Goal: Task Accomplishment & Management: Use online tool/utility

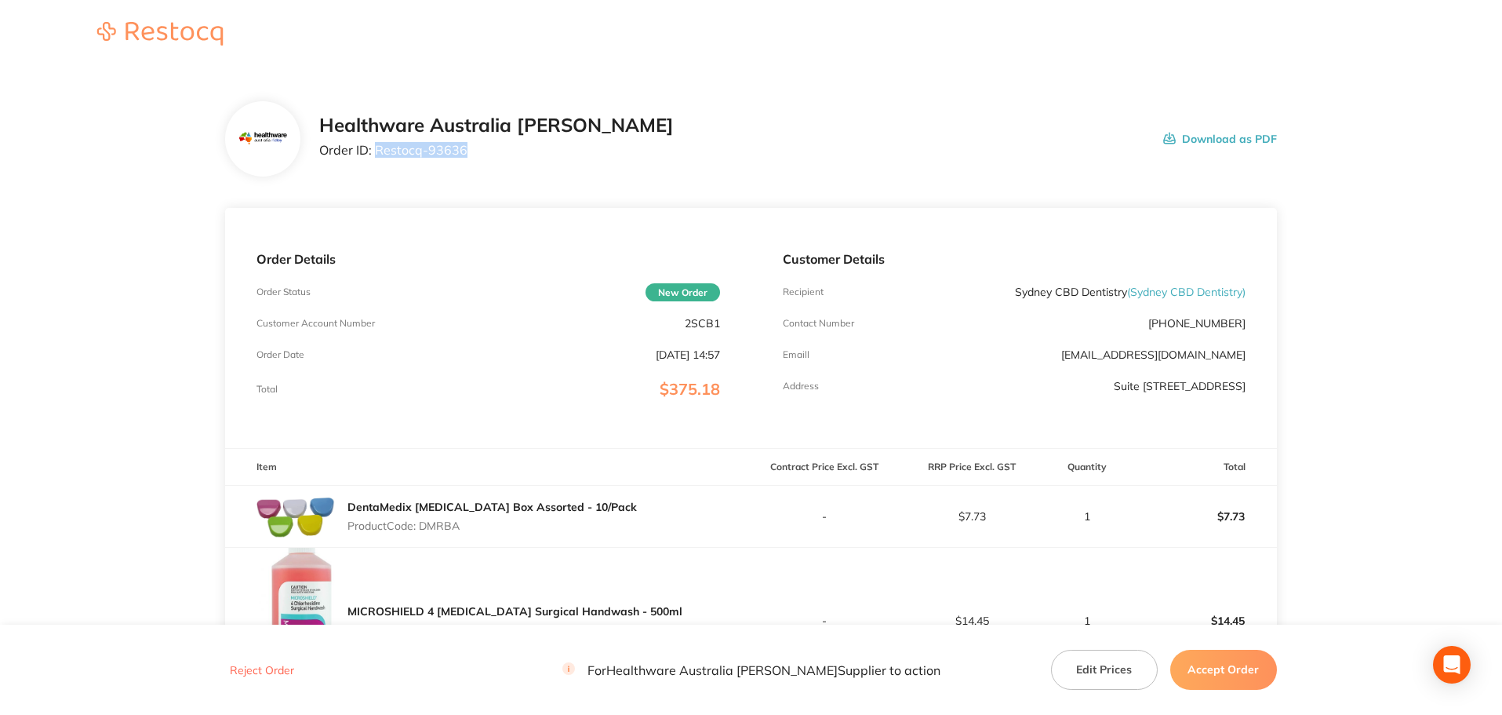
drag, startPoint x: 464, startPoint y: 156, endPoint x: 375, endPoint y: 165, distance: 89.1
click at [375, 165] on div "Healthware Australia [PERSON_NAME] Order ID: Restocq- 93636 Download as PDF" at bounding box center [751, 138] width 1052 height 75
copy p "Restocq- 93636"
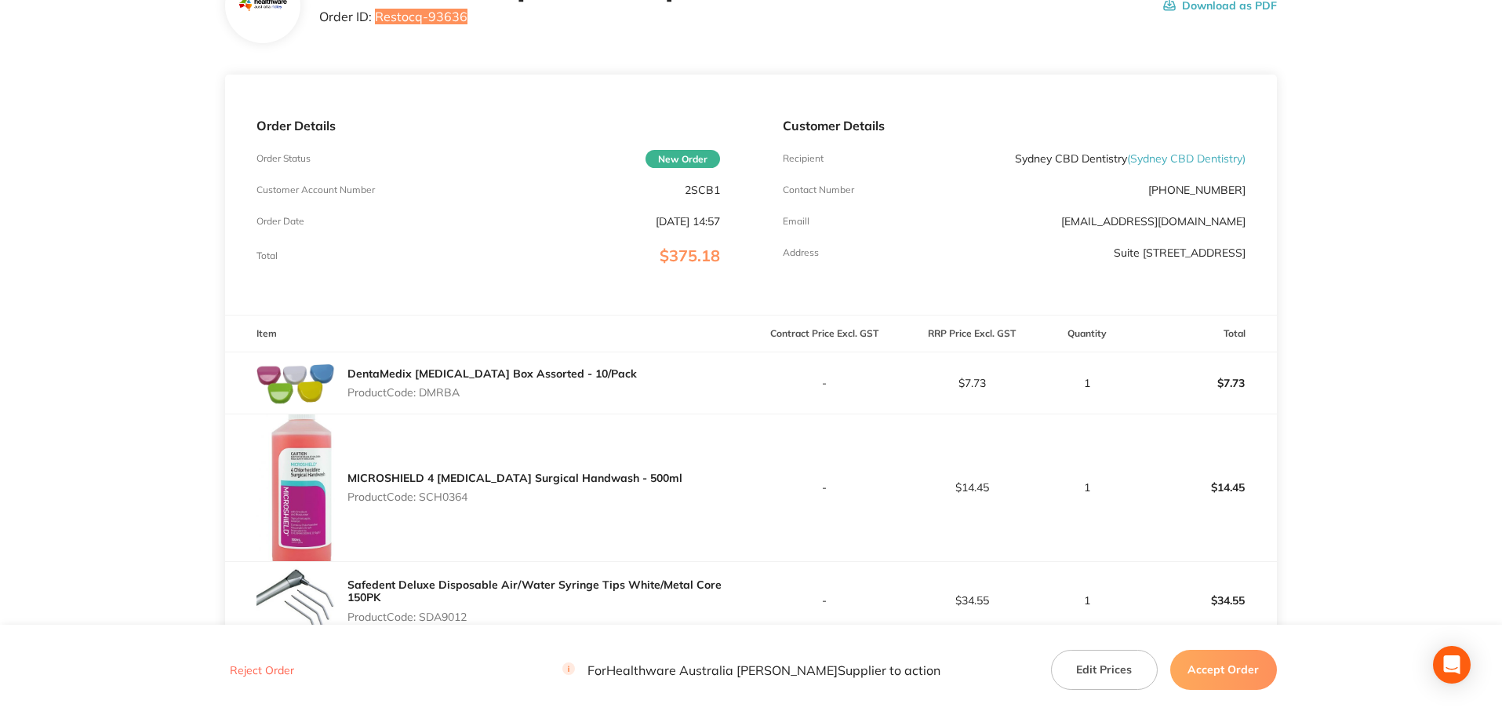
scroll to position [97, 0]
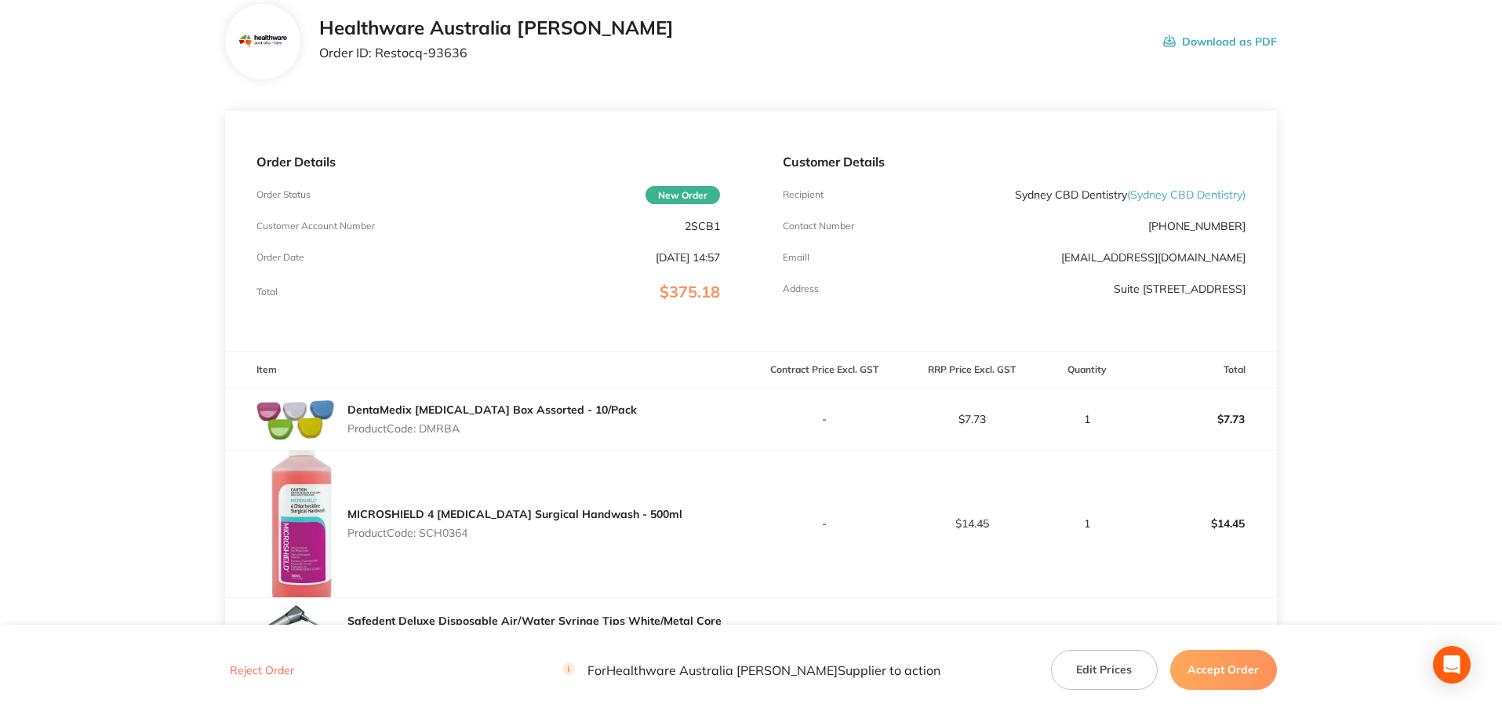
click at [450, 431] on p "Product Code: DMRBA" at bounding box center [492, 428] width 289 height 13
copy p "DMRBA"
click at [450, 530] on p "Product Code: SCH0364" at bounding box center [515, 532] width 335 height 13
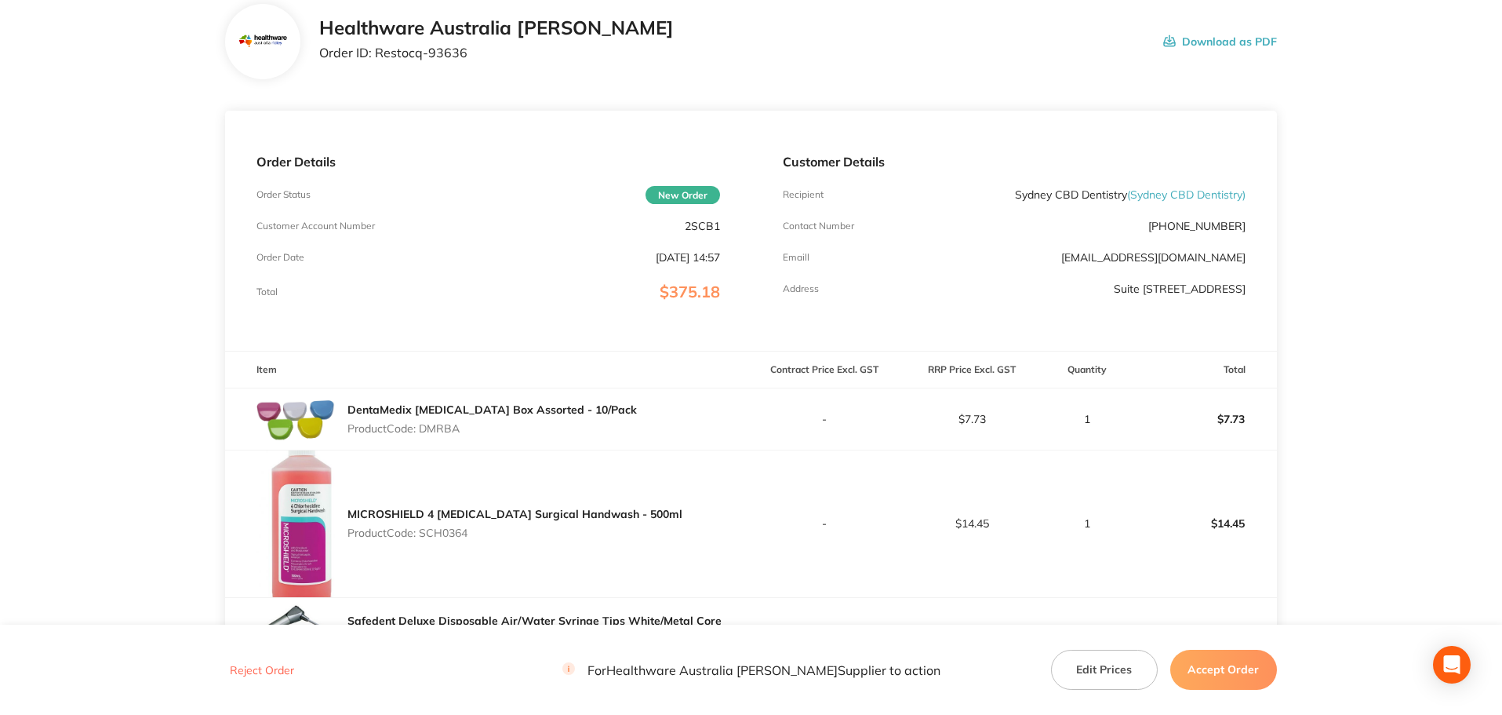
copy p "SCH0364"
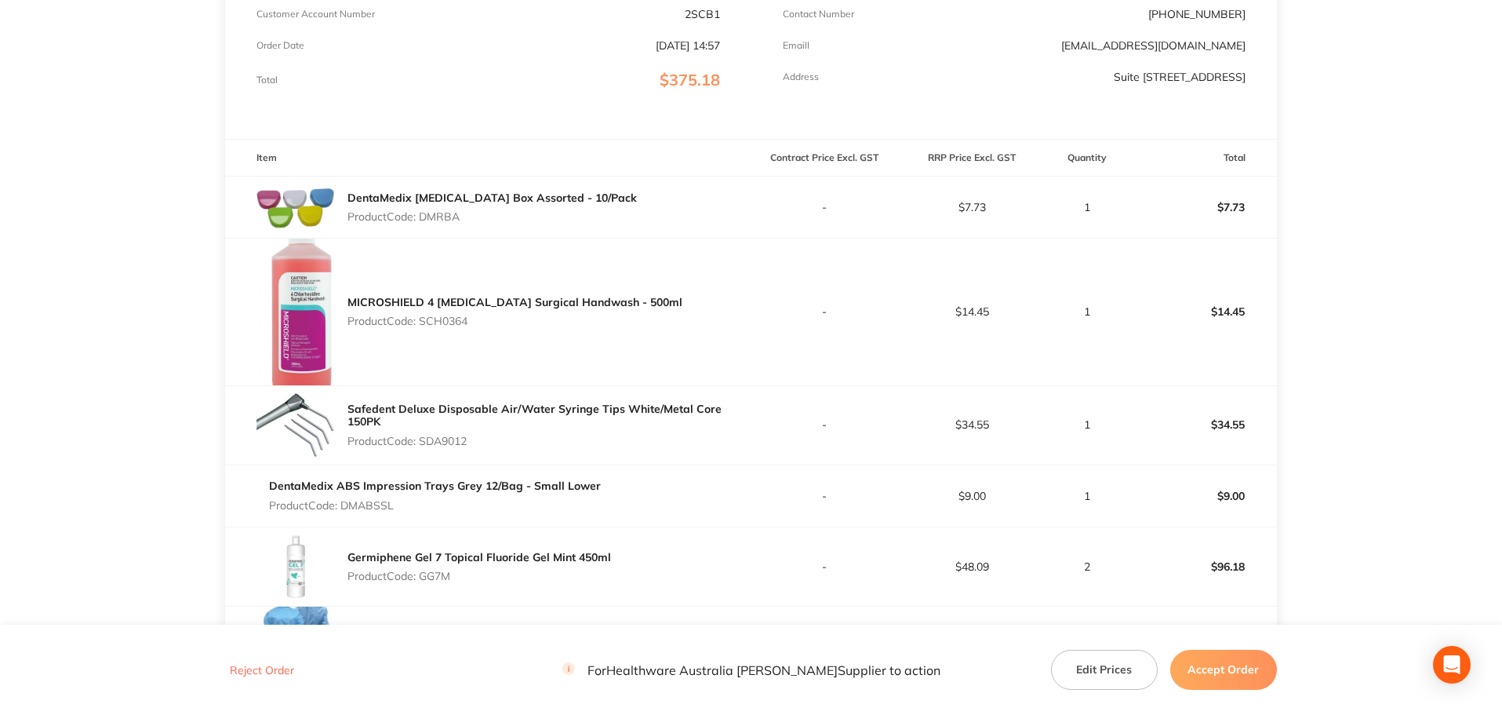
scroll to position [333, 0]
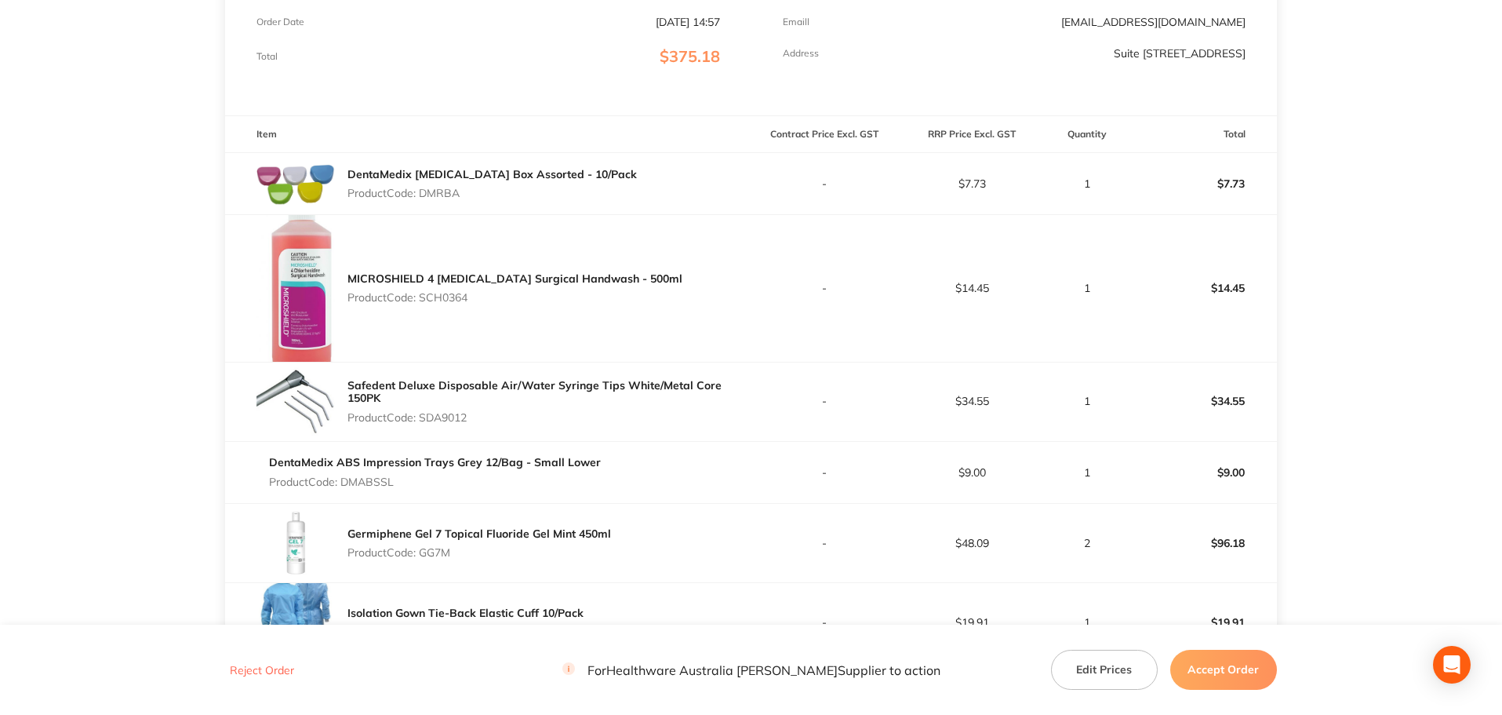
click at [456, 413] on p "Product Code: SDA9012" at bounding box center [549, 417] width 403 height 13
copy p "SDA9012"
click at [380, 480] on p "Product Code: DMABSSL" at bounding box center [435, 481] width 332 height 13
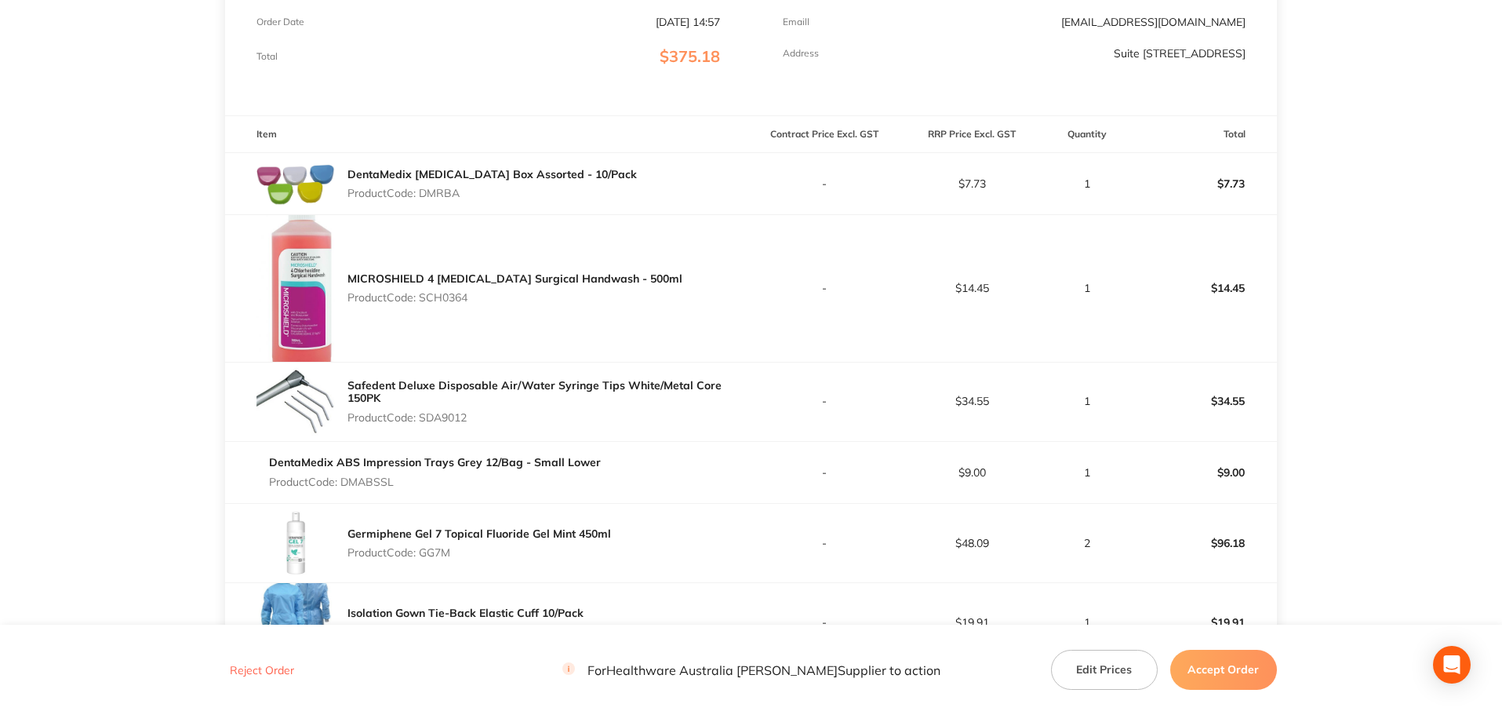
copy p "DMABSSL"
click at [438, 553] on p "Product Code: GG7M" at bounding box center [480, 552] width 264 height 13
copy p "GG7M"
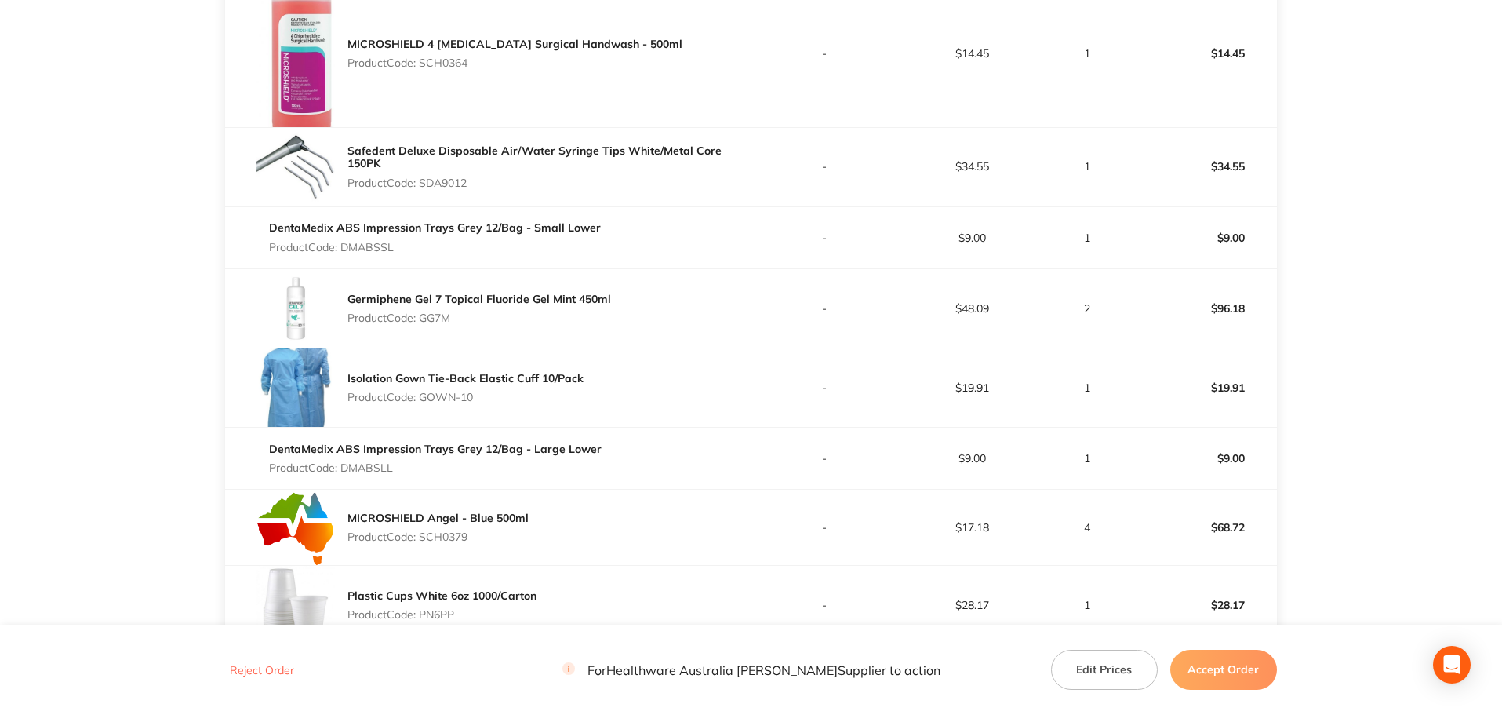
scroll to position [568, 0]
drag, startPoint x: 475, startPoint y: 400, endPoint x: 423, endPoint y: 405, distance: 52.8
click at [423, 405] on div "Isolation Gown Tie-Back Elastic Cuff 10/Pack Product Code: GOWN-10" at bounding box center [466, 387] width 236 height 44
copy p "GOWN-10"
click at [378, 466] on p "Product Code: DMABSLL" at bounding box center [435, 467] width 333 height 13
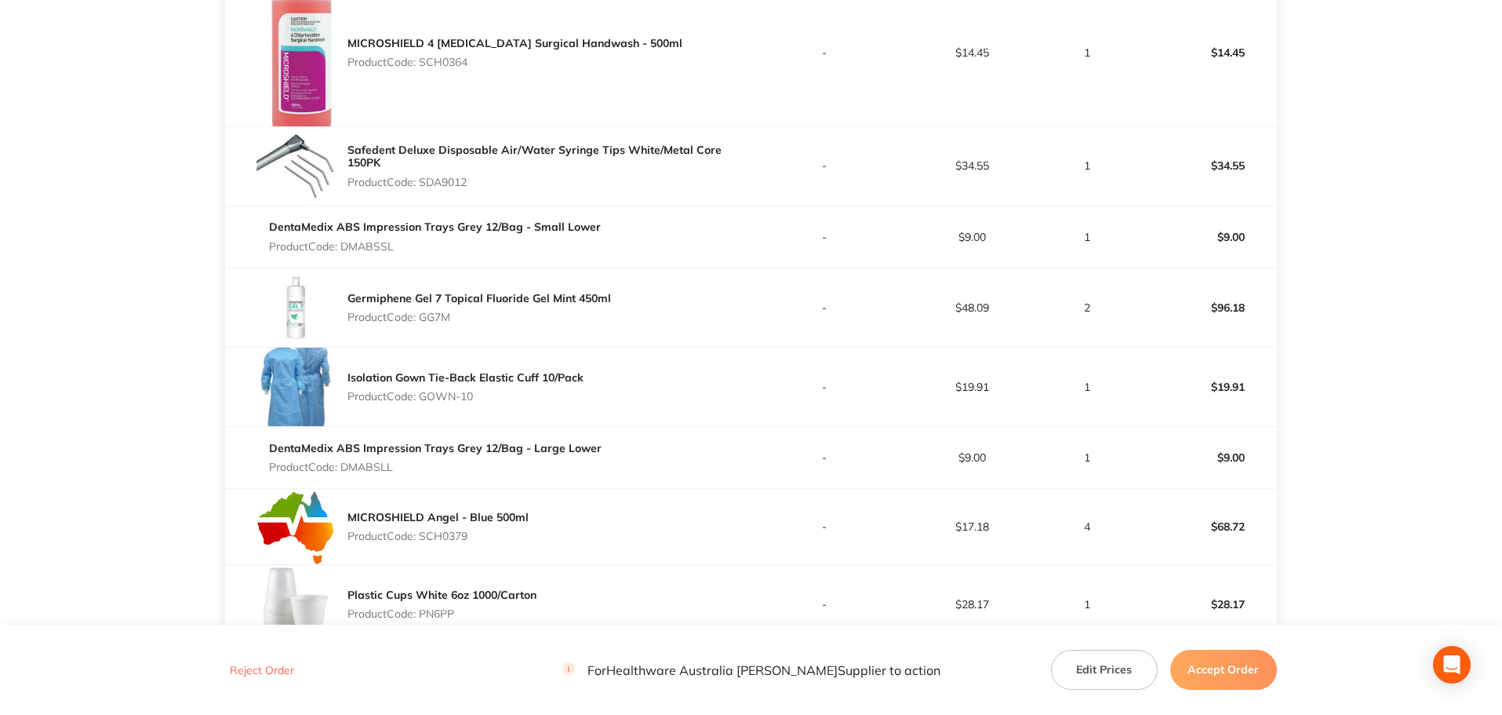
click at [378, 466] on p "Product Code: DMABSLL" at bounding box center [435, 467] width 333 height 13
copy p "DMABSLL"
click at [450, 534] on p "Product Code: SCH0379" at bounding box center [438, 536] width 181 height 13
copy p "SCH0379"
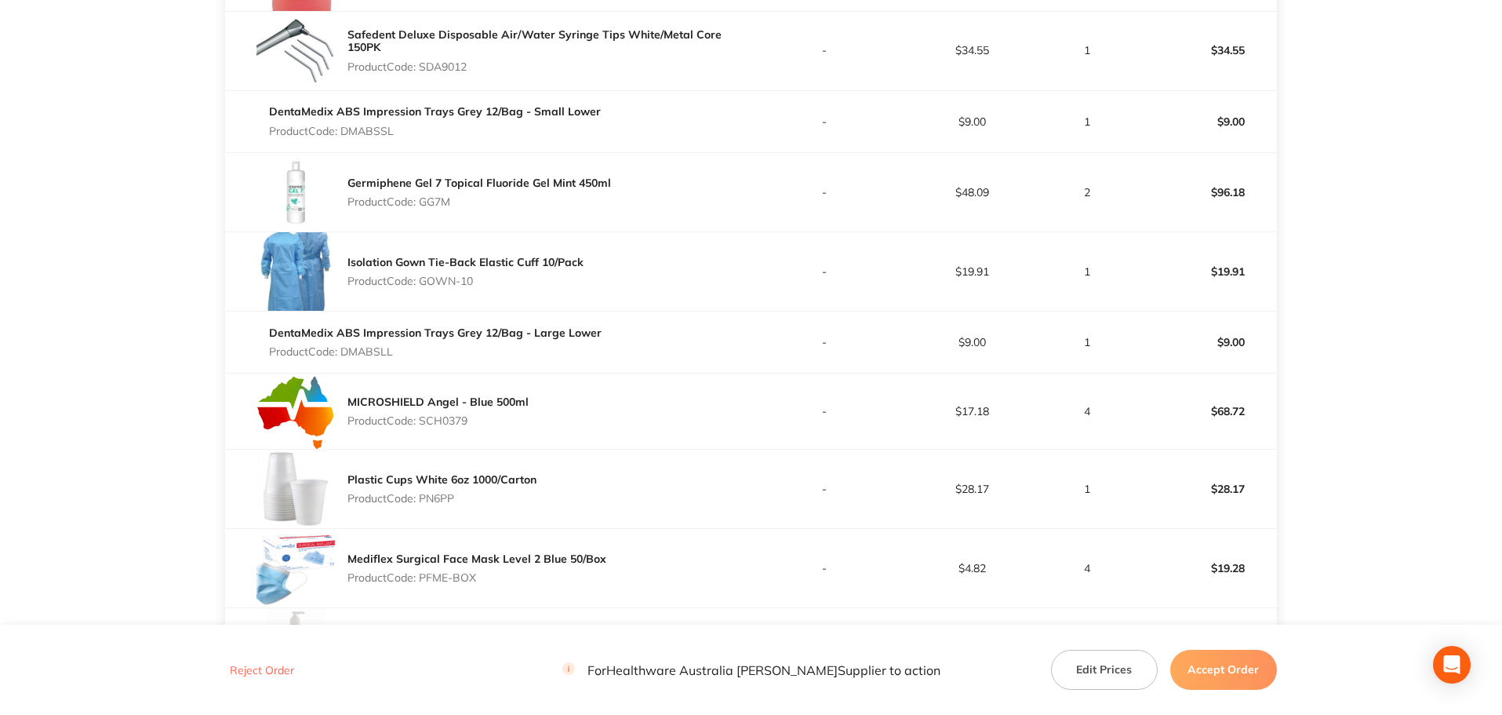
scroll to position [725, 0]
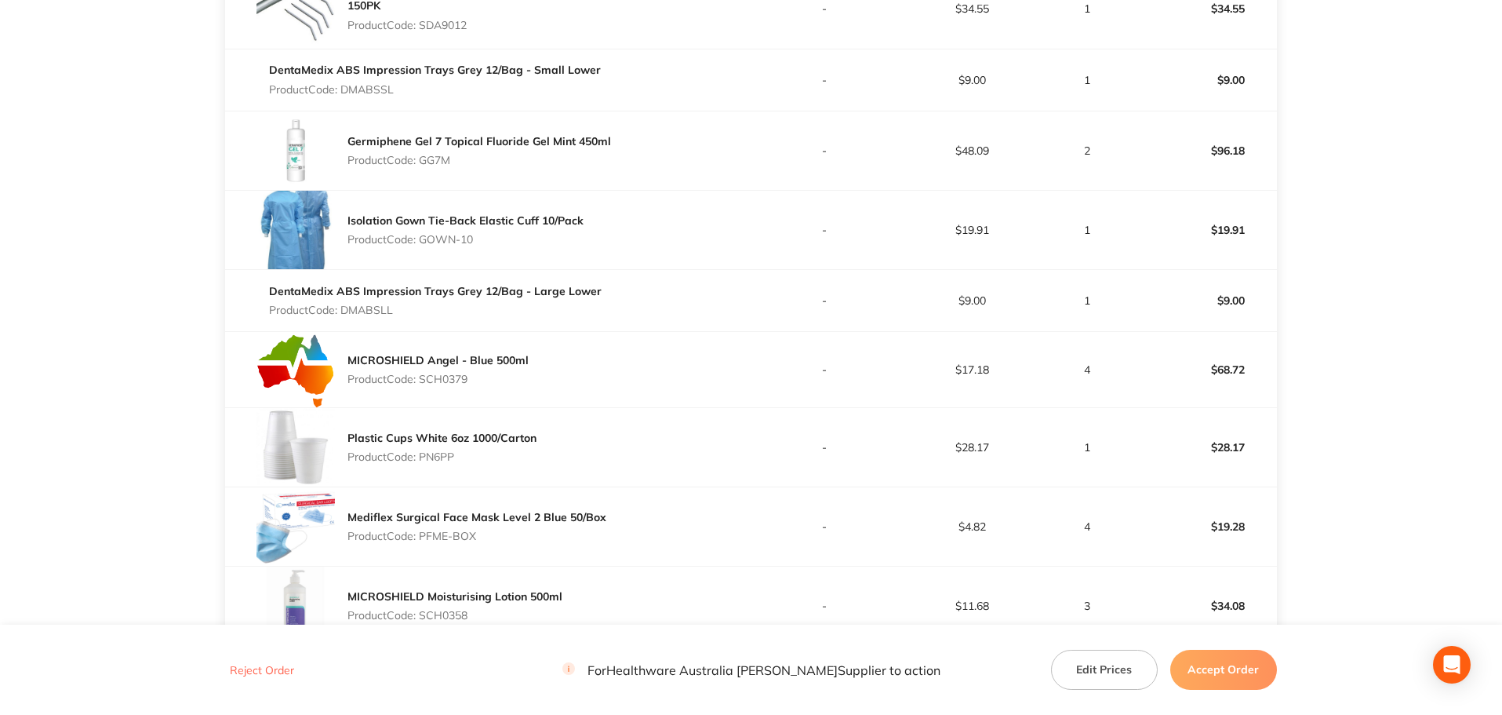
click at [439, 456] on p "Product Code: PN6PP" at bounding box center [442, 456] width 189 height 13
copy p "PN6PP"
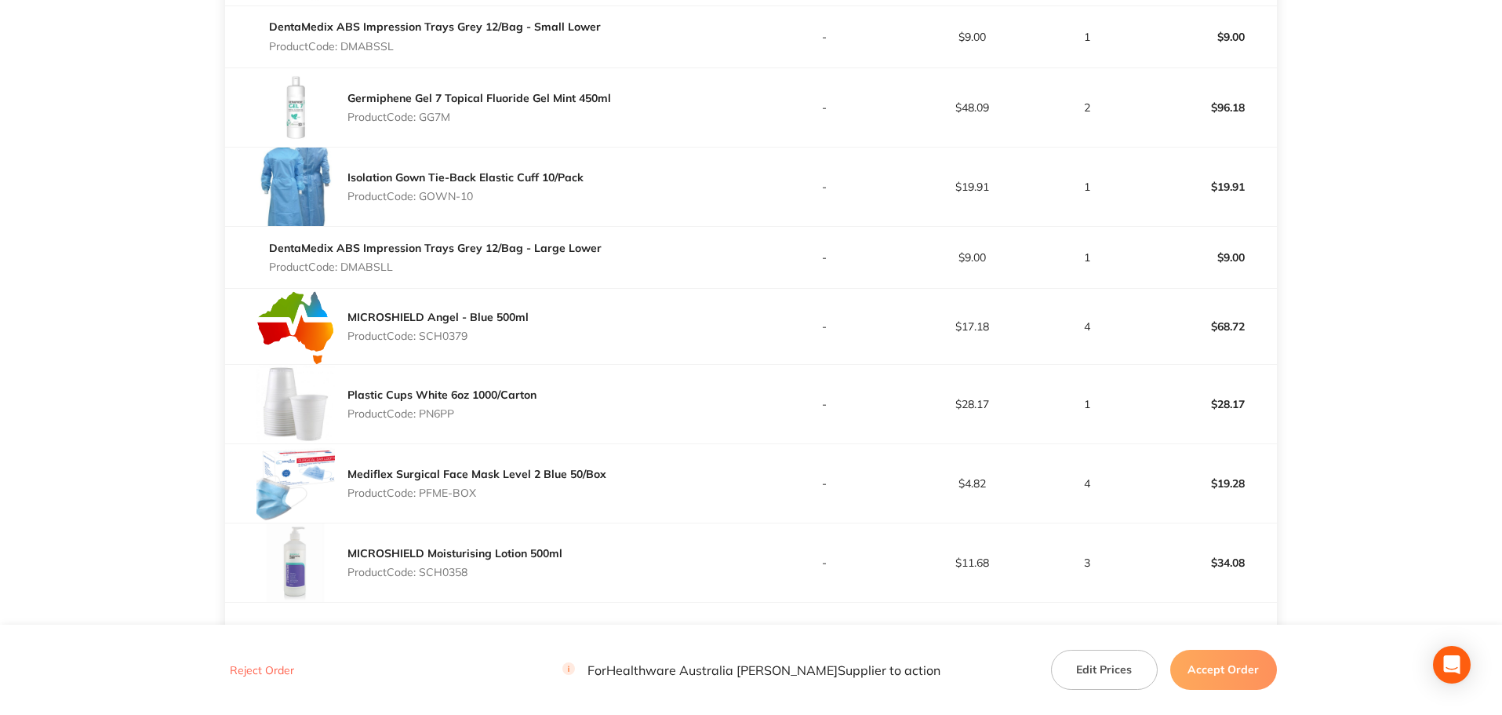
scroll to position [960, 0]
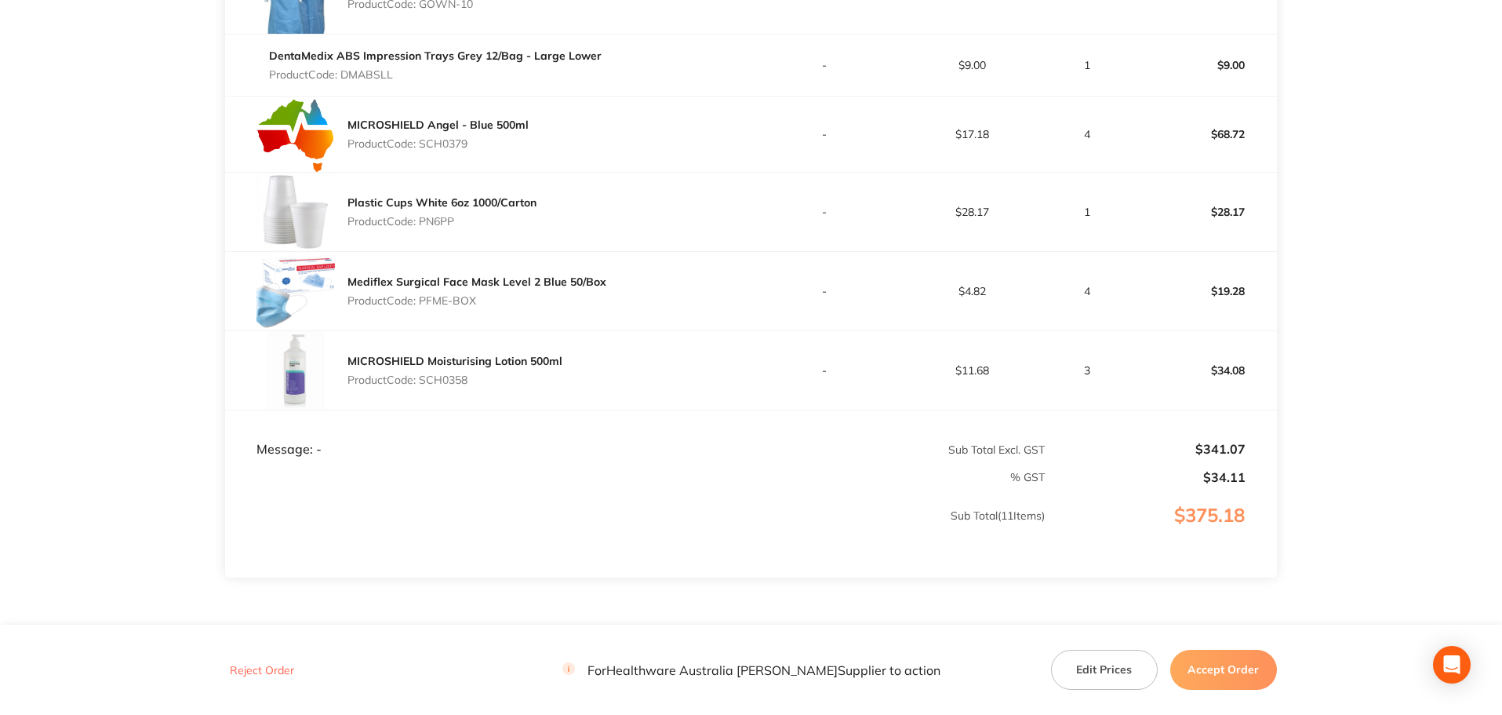
drag, startPoint x: 479, startPoint y: 305, endPoint x: 423, endPoint y: 312, distance: 56.9
click at [423, 312] on div "Mediflex Surgical Face Mask Level 2 Blue 50/Box Product Code: PFME-BOX" at bounding box center [477, 291] width 259 height 44
click at [441, 380] on p "Product Code: SCH0358" at bounding box center [455, 379] width 215 height 13
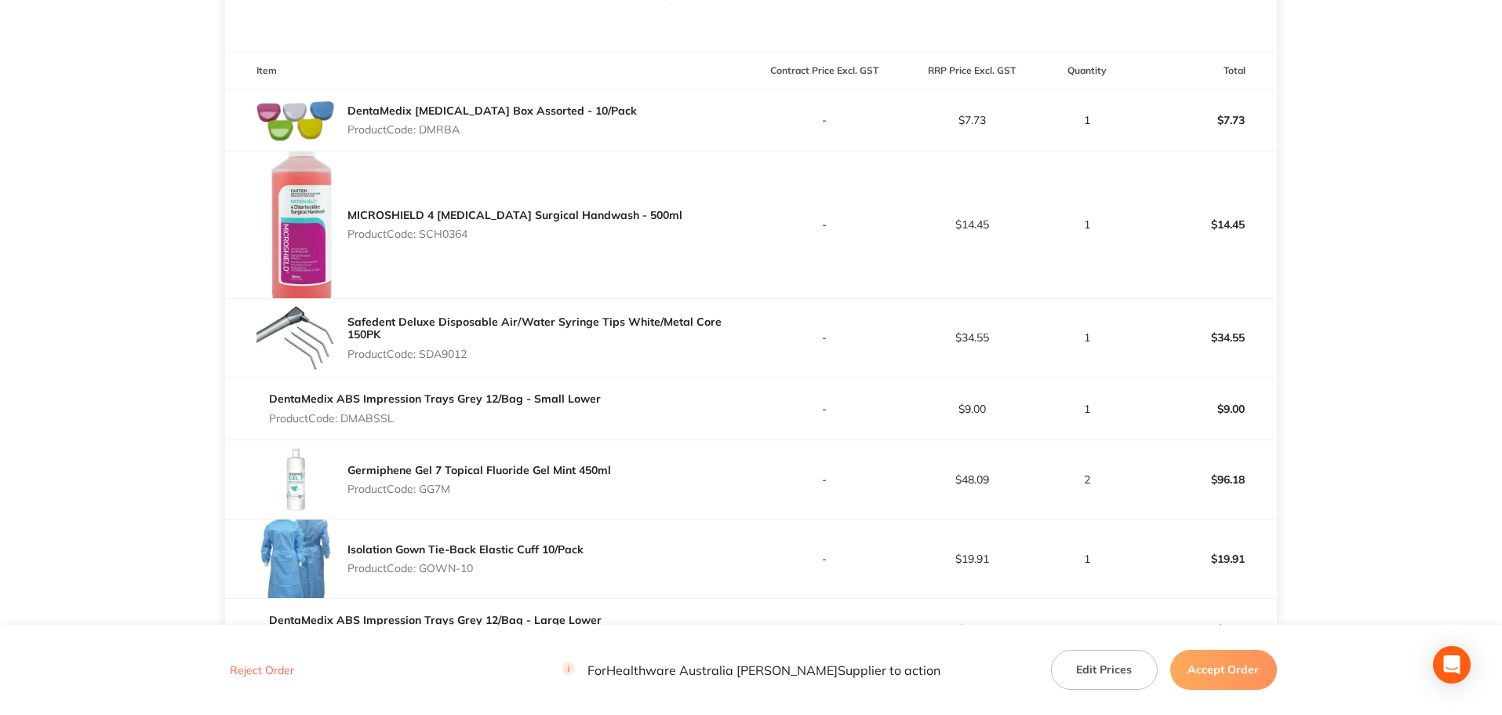
scroll to position [1039, 0]
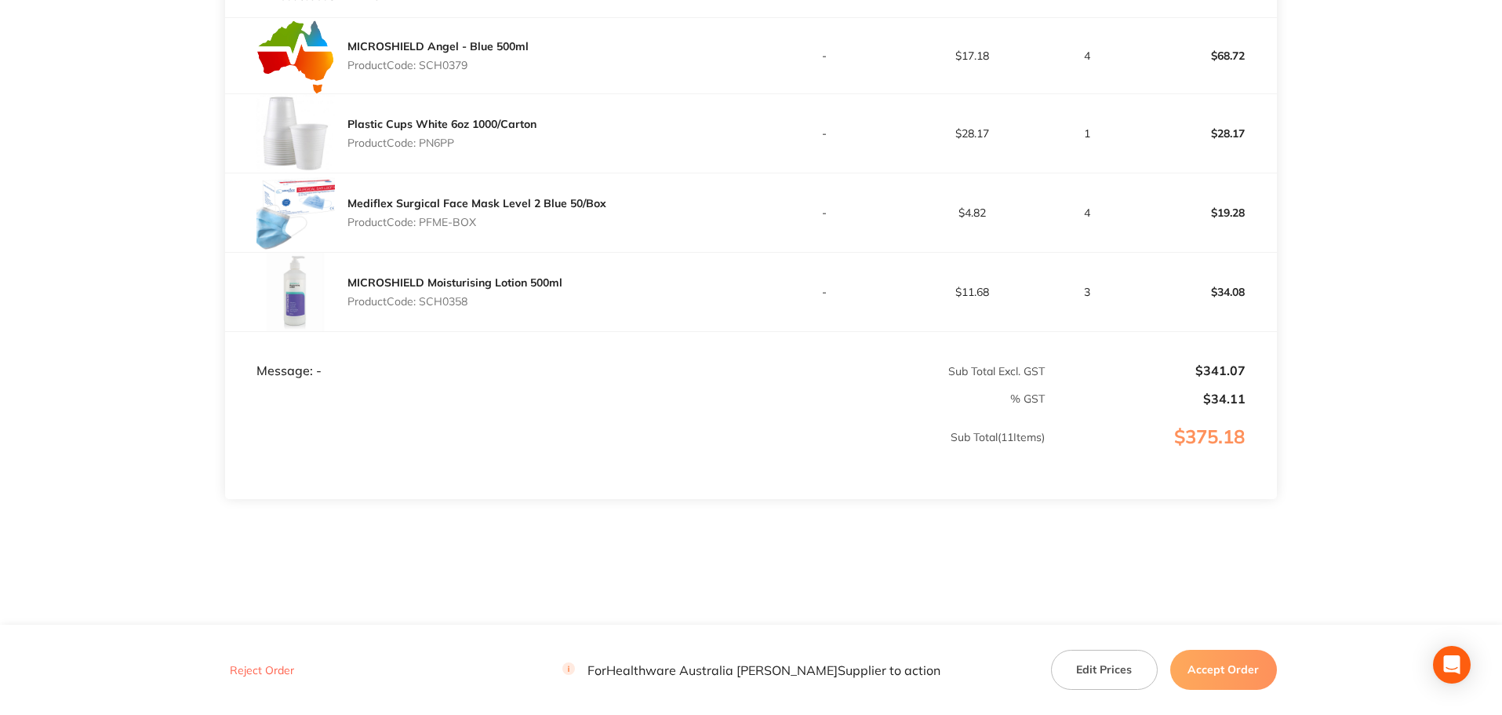
click at [1230, 672] on button "Accept Order" at bounding box center [1223, 669] width 107 height 39
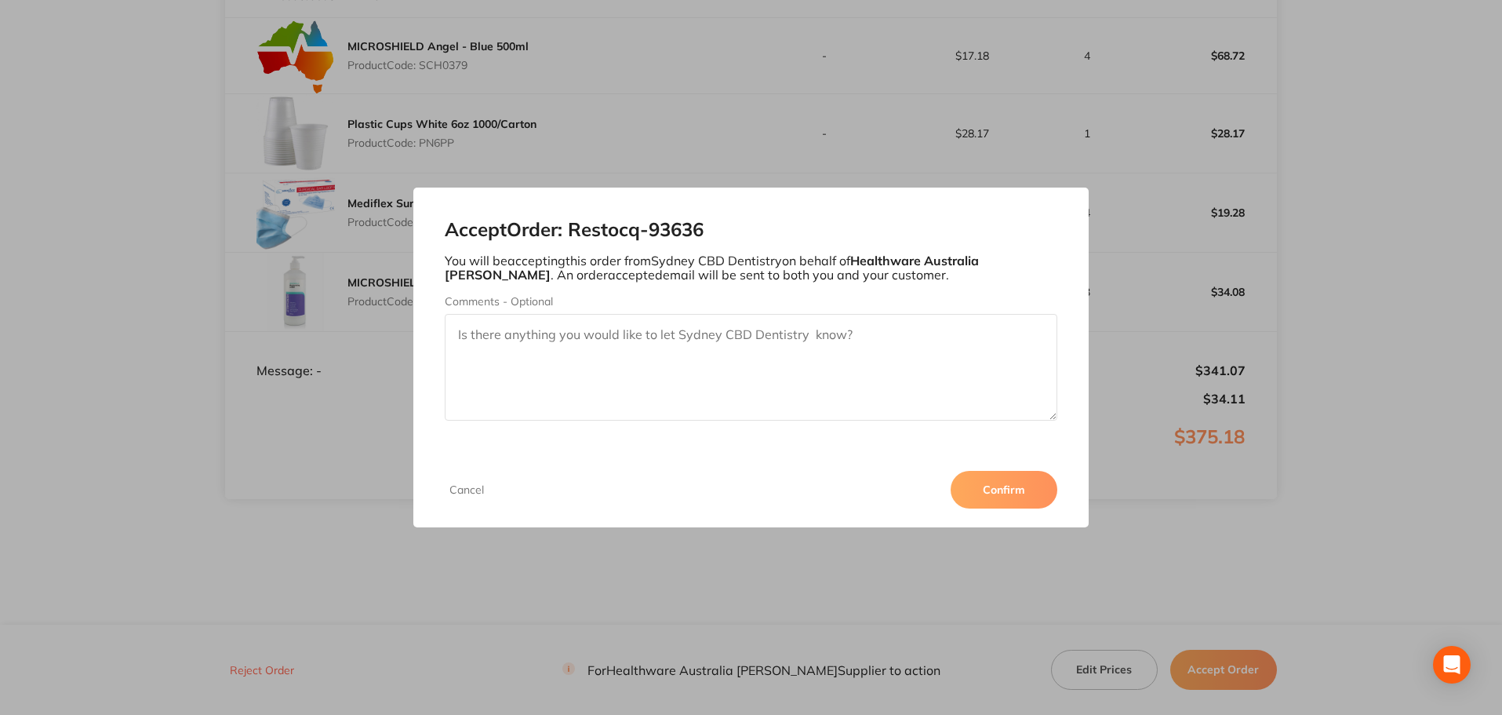
click at [1009, 496] on button "Confirm" at bounding box center [1004, 490] width 107 height 38
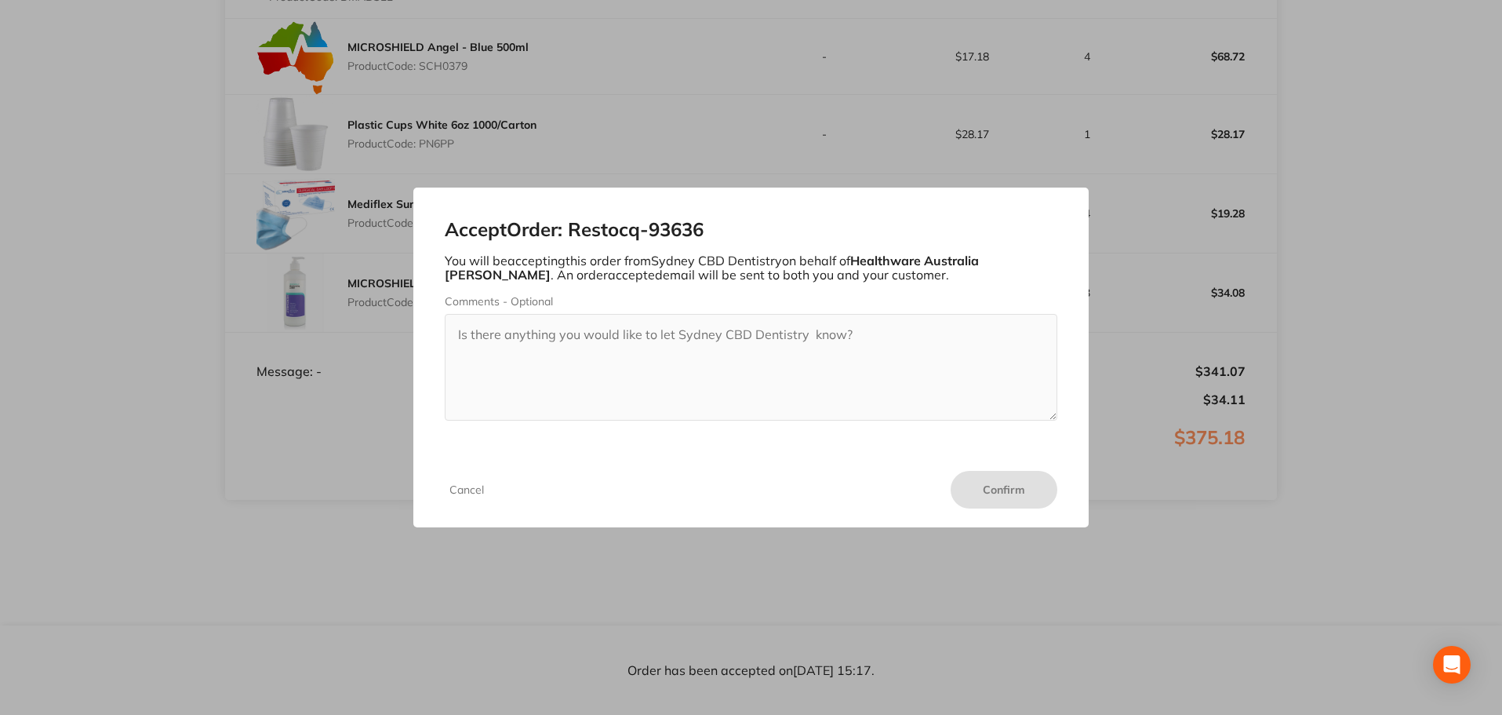
scroll to position [1038, 0]
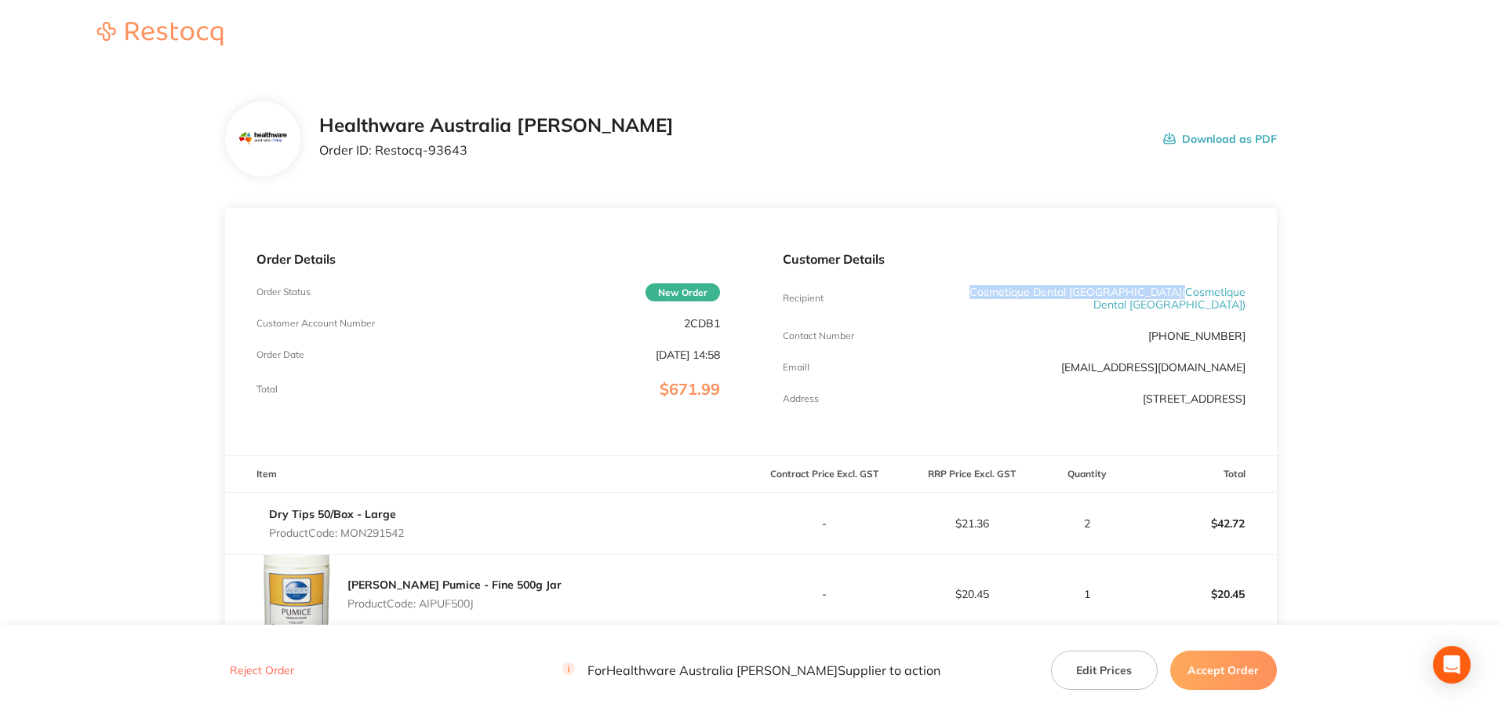
drag, startPoint x: 1112, startPoint y: 292, endPoint x: 936, endPoint y: 284, distance: 176.7
click at [936, 284] on div "Customer Details Recipient Cosmetique Dental Bondi Junction ( Cosmetique Dental…" at bounding box center [1015, 331] width 526 height 247
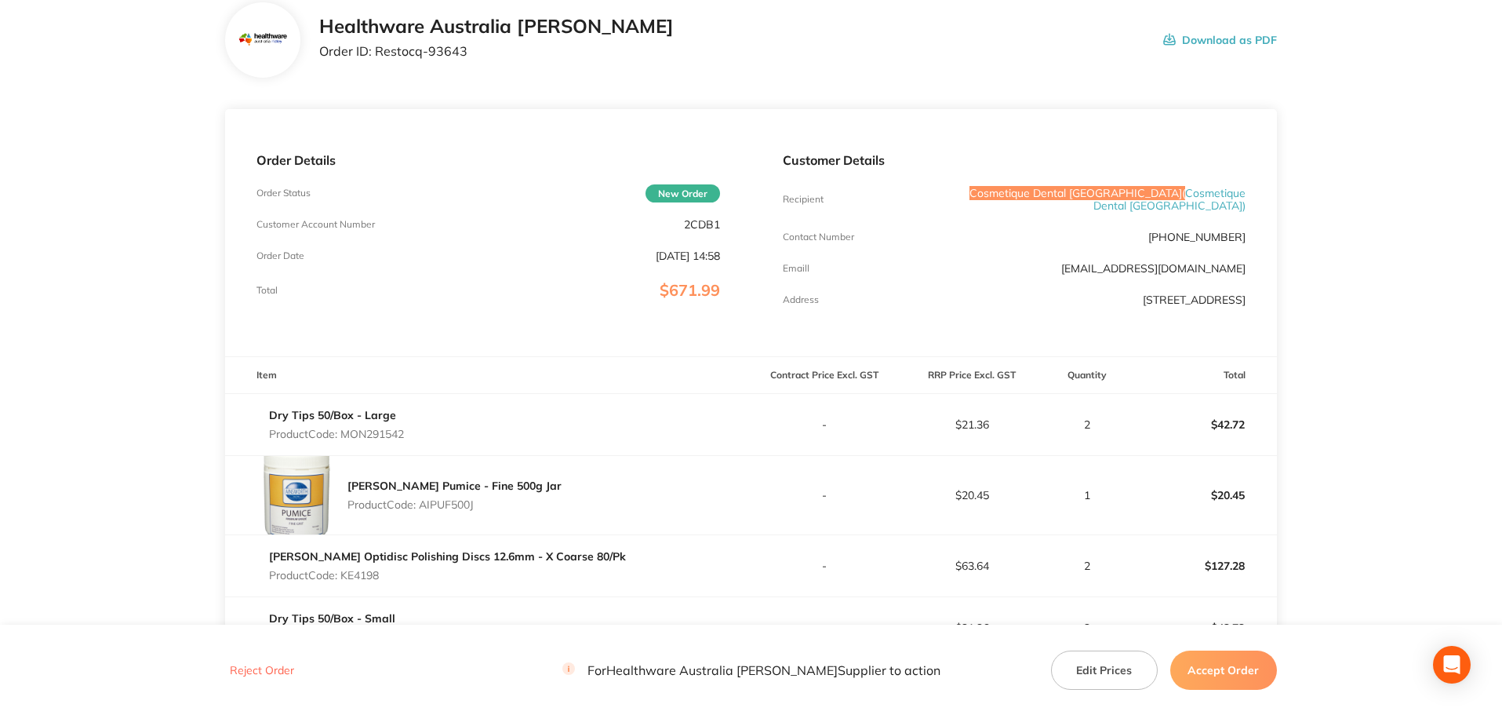
scroll to position [78, 0]
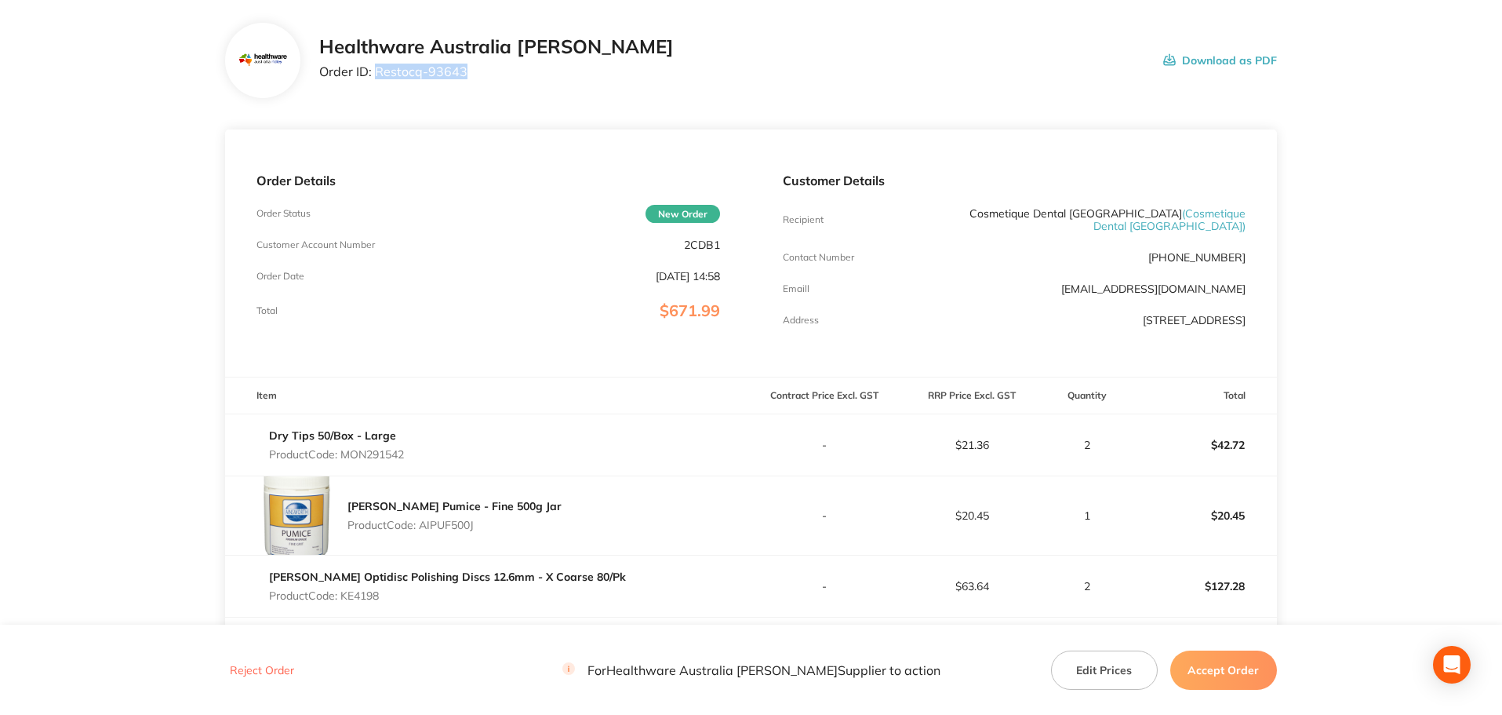
drag, startPoint x: 469, startPoint y: 84, endPoint x: 375, endPoint y: 89, distance: 94.3
click at [375, 89] on div "Healthware Australia Ridley Order ID: Restocq- 93643 Download as PDF" at bounding box center [751, 60] width 1052 height 75
copy p "Restocq- 93643"
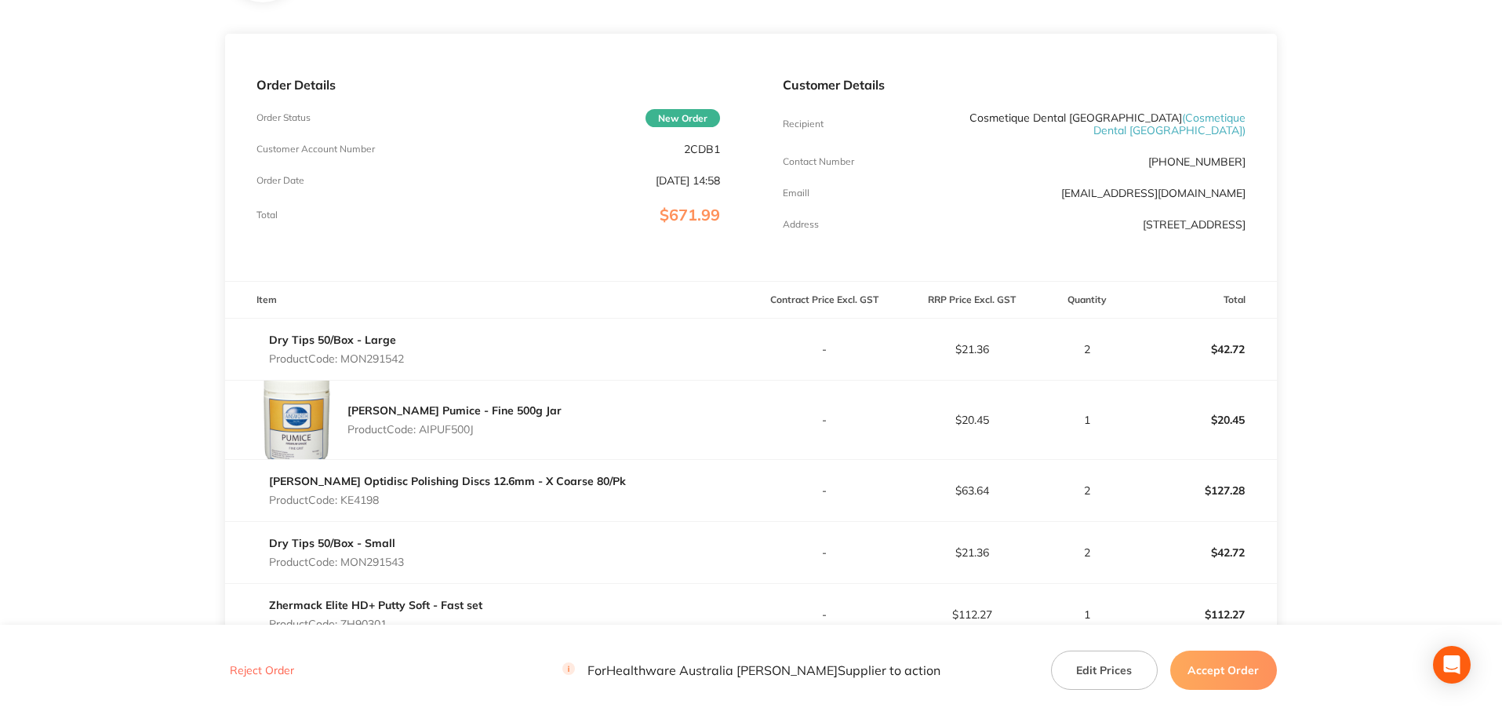
scroll to position [314, 0]
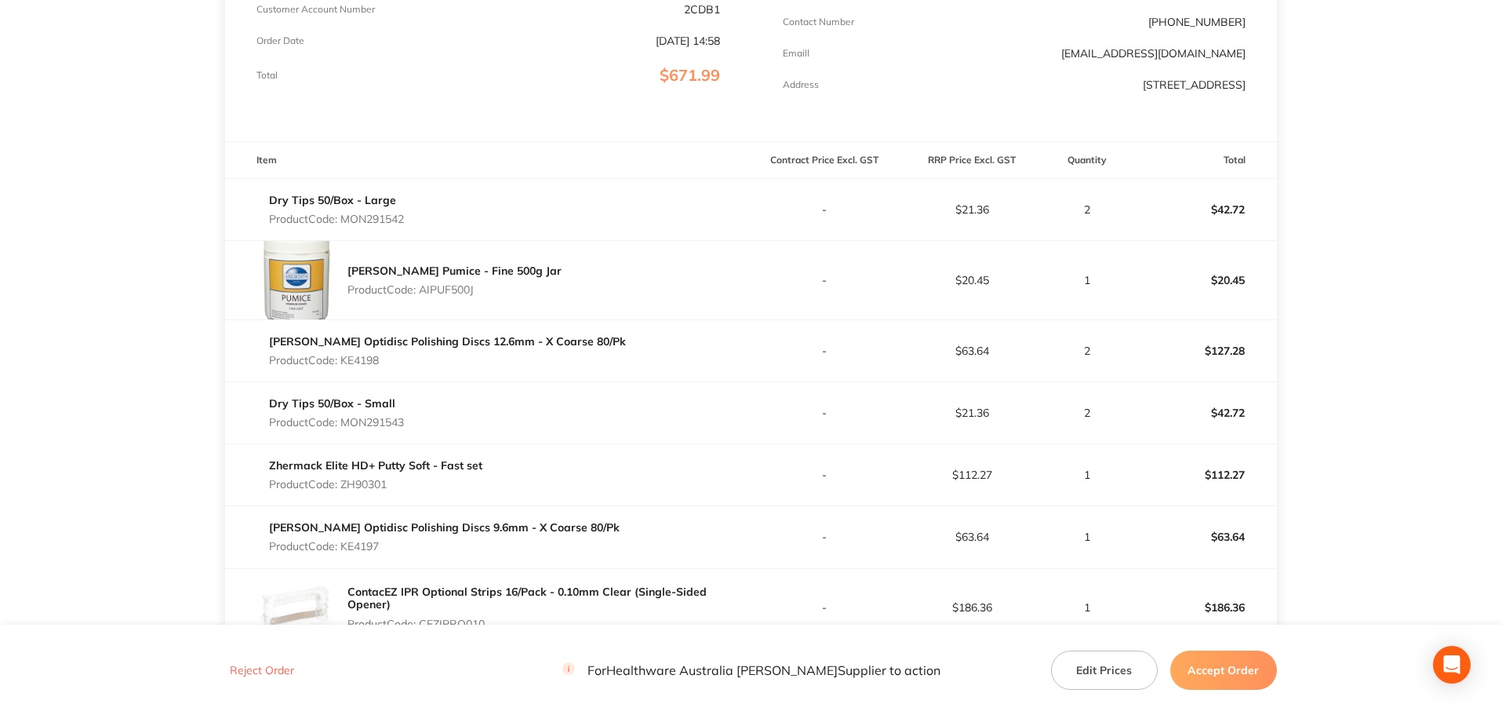
click at [395, 220] on p "Product Code: MON291542" at bounding box center [336, 219] width 135 height 13
copy p "MON291542"
click at [459, 287] on p "Product Code: AIPUF500J" at bounding box center [455, 289] width 214 height 13
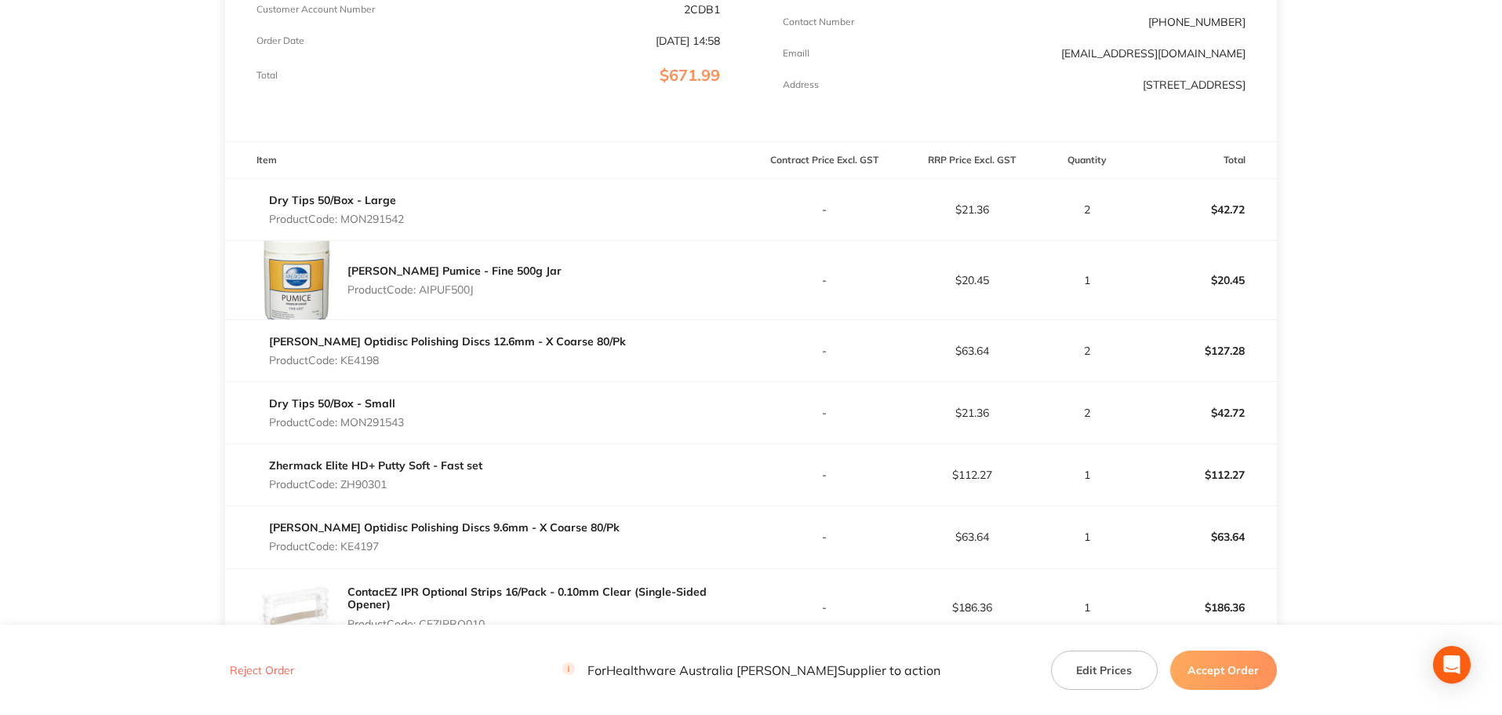
copy p "AIPUF500J"
drag, startPoint x: 382, startPoint y: 362, endPoint x: 344, endPoint y: 373, distance: 39.2
click at [344, 373] on div "Kerr Hawe Optidisc Polishing Discs 12.6mm - X Coarse 80/Pk Product Code: KE4198" at bounding box center [447, 351] width 357 height 44
copy p "KE4198"
click at [380, 422] on p "Product Code: MON291543" at bounding box center [336, 422] width 135 height 13
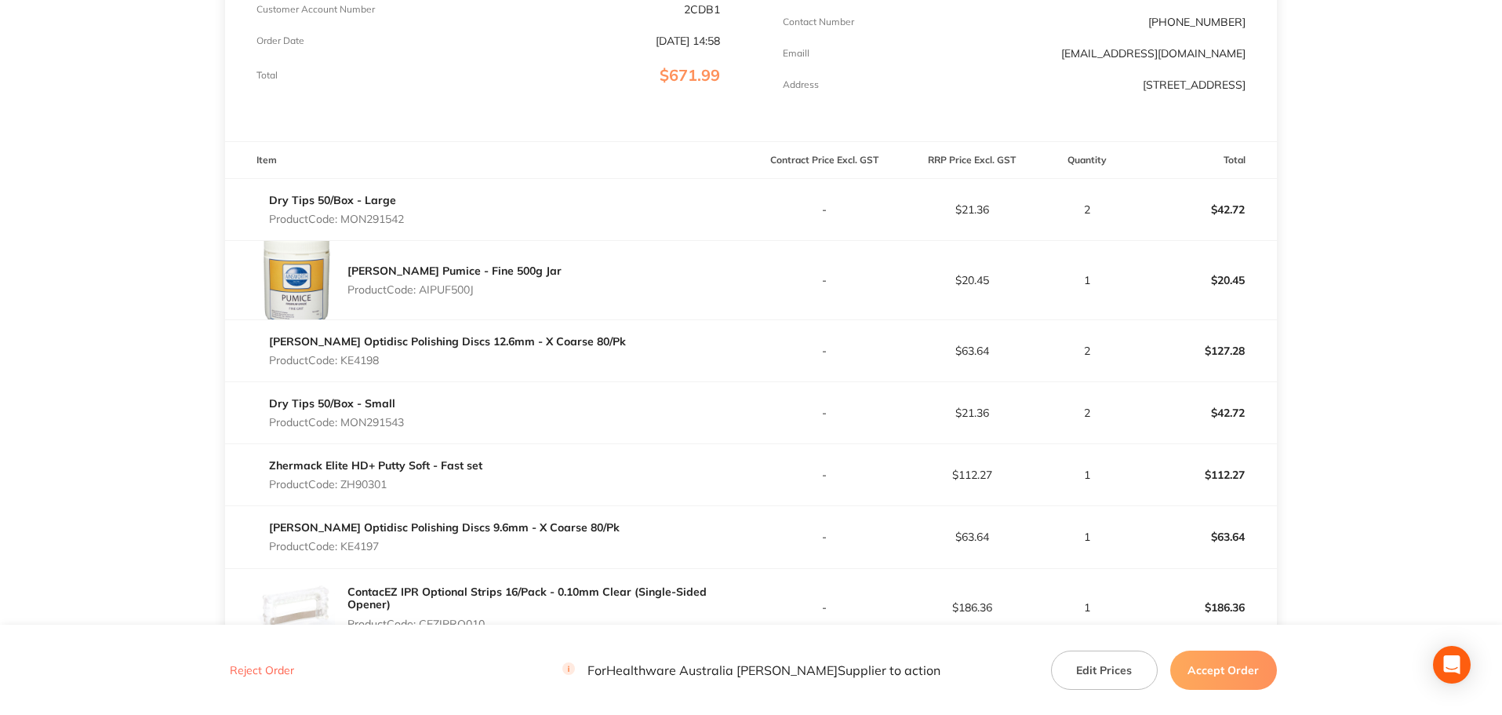
click at [380, 422] on p "Product Code: MON291543" at bounding box center [336, 422] width 135 height 13
copy p "MON291543"
click at [366, 482] on p "Product Code: ZH90301" at bounding box center [375, 484] width 213 height 13
copy p "ZH90301"
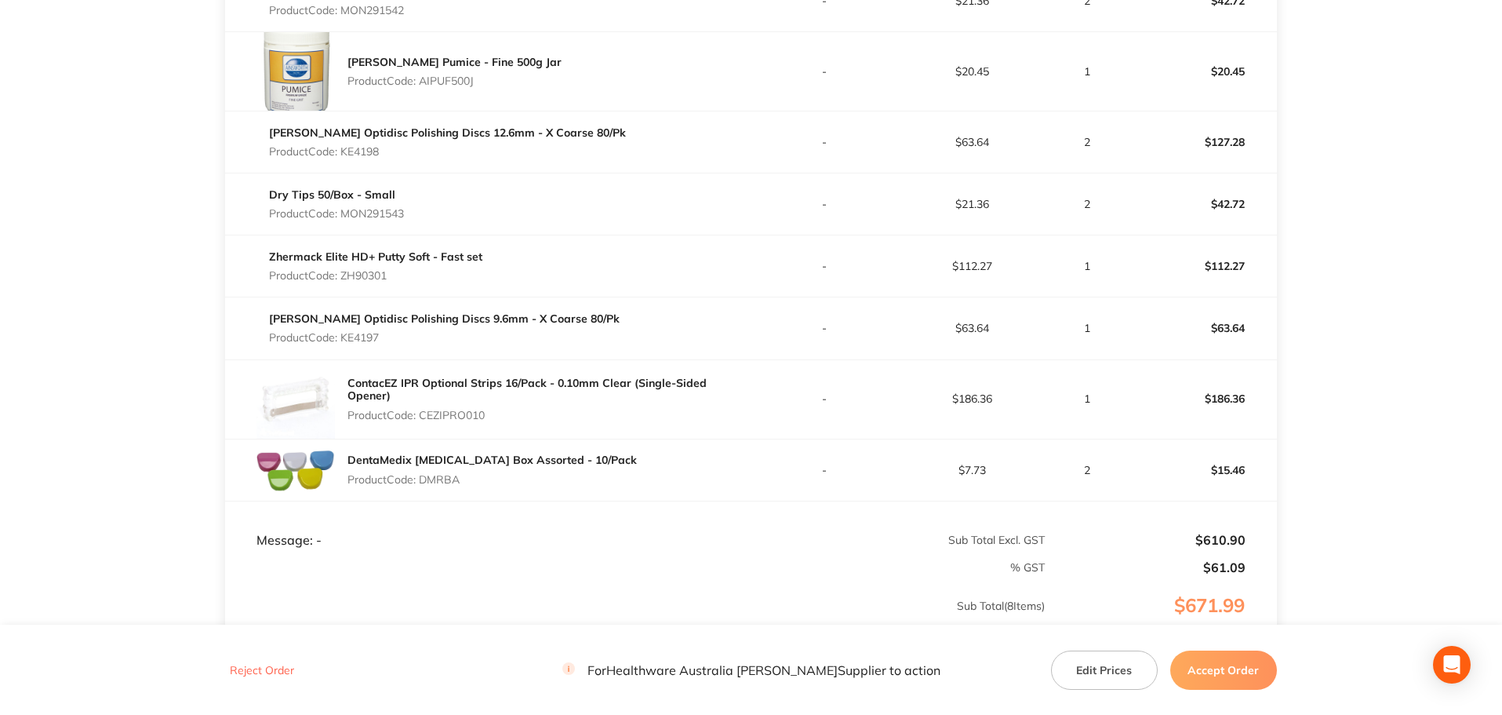
scroll to position [549, 0]
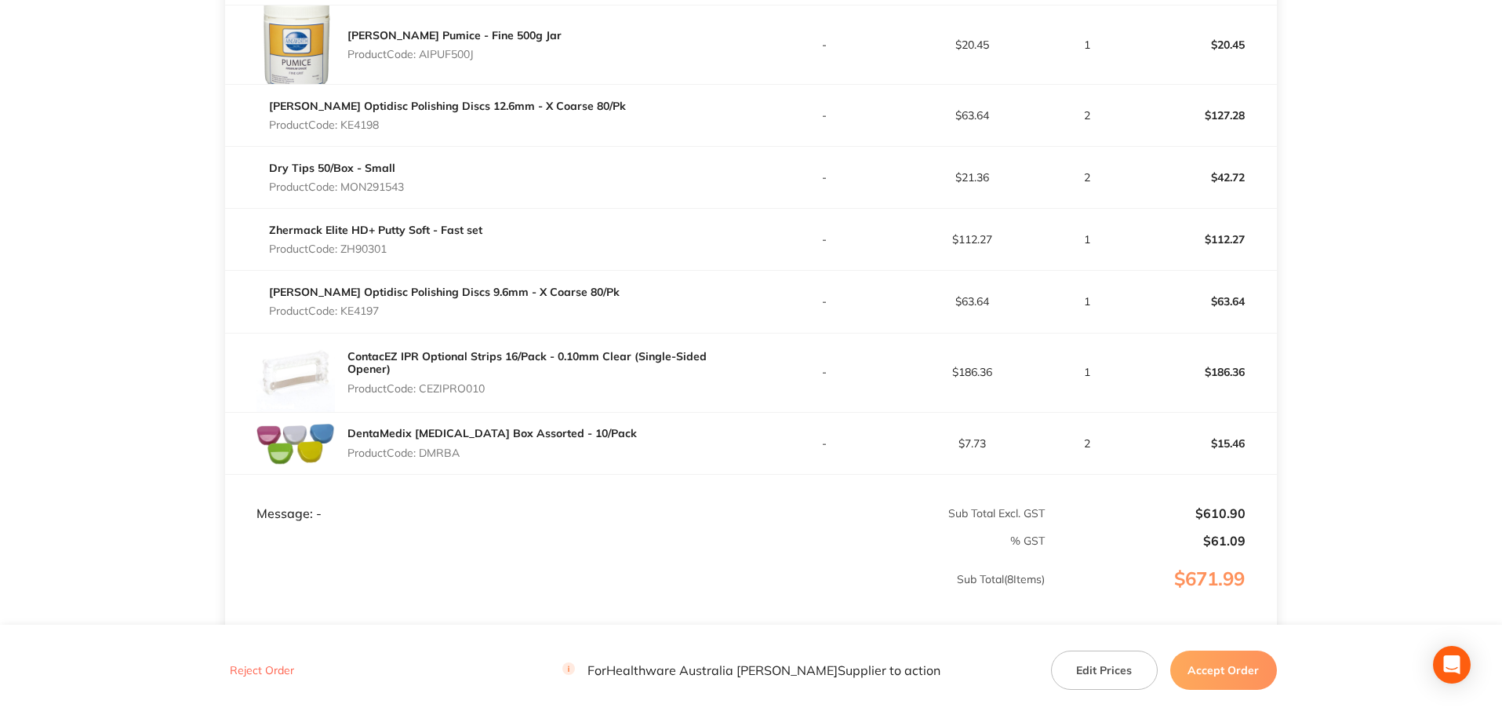
click at [367, 312] on p "Product Code: KE4197" at bounding box center [444, 310] width 351 height 13
copy p "KE4197"
click at [478, 384] on p "Product Code: CEZIPRO010" at bounding box center [549, 388] width 403 height 13
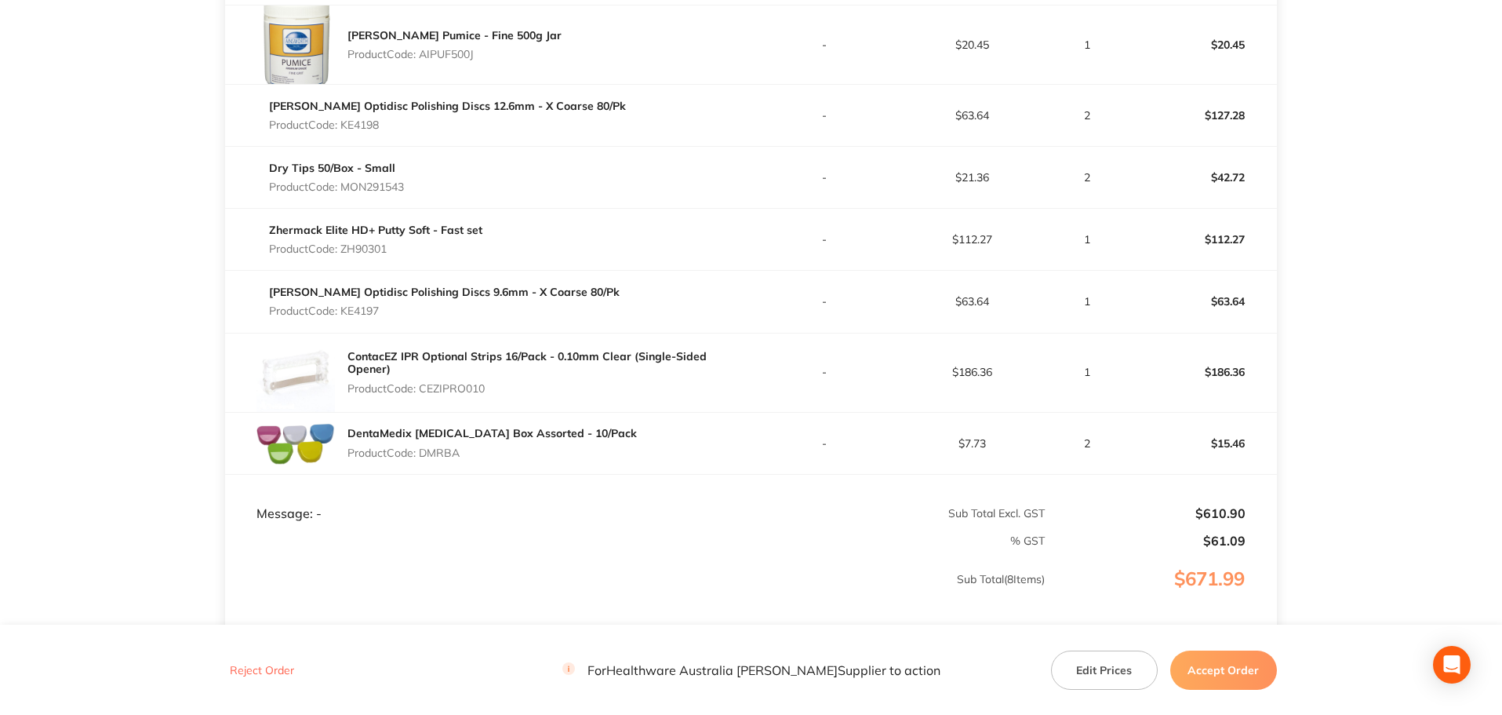
copy p "CEZIPRO010"
click at [446, 449] on p "Product Code: DMRBA" at bounding box center [492, 452] width 289 height 13
copy p "DMRBA"
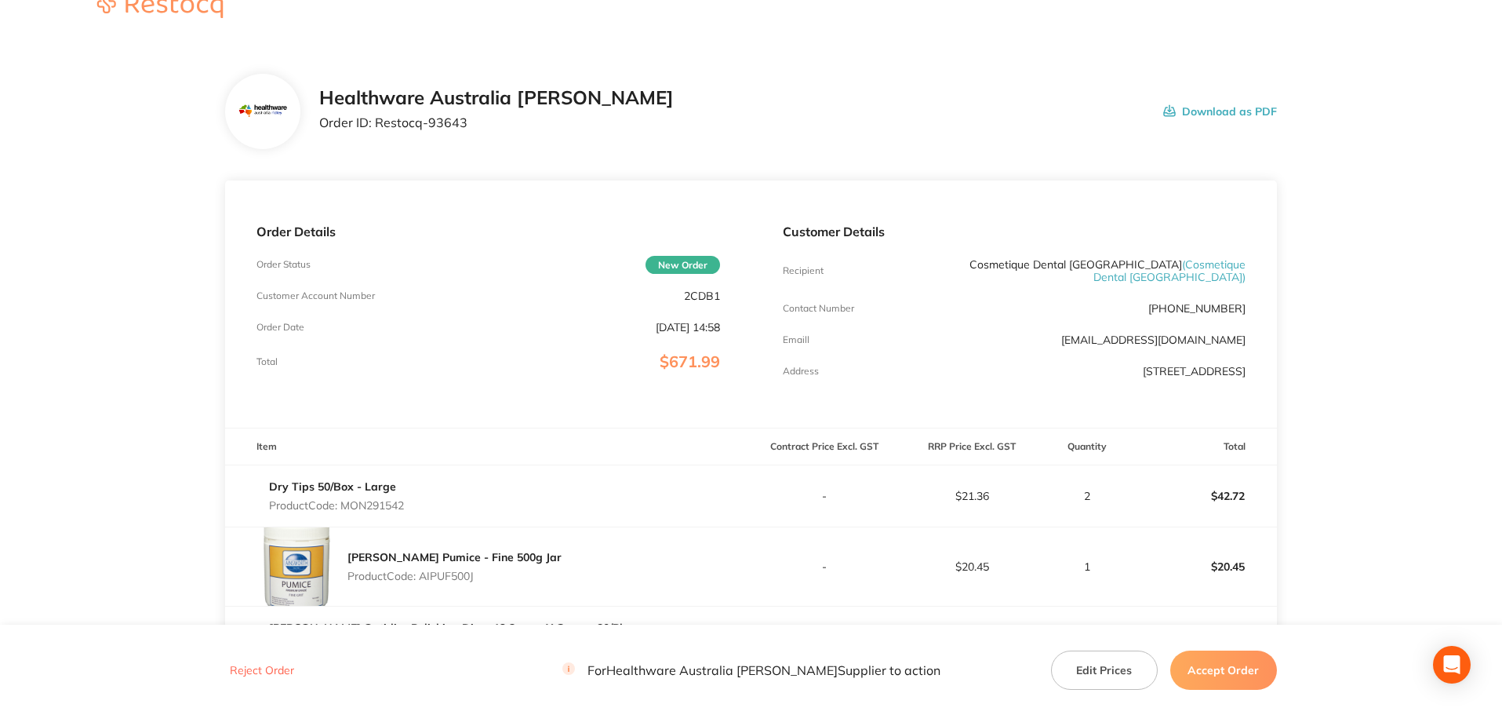
scroll to position [0, 0]
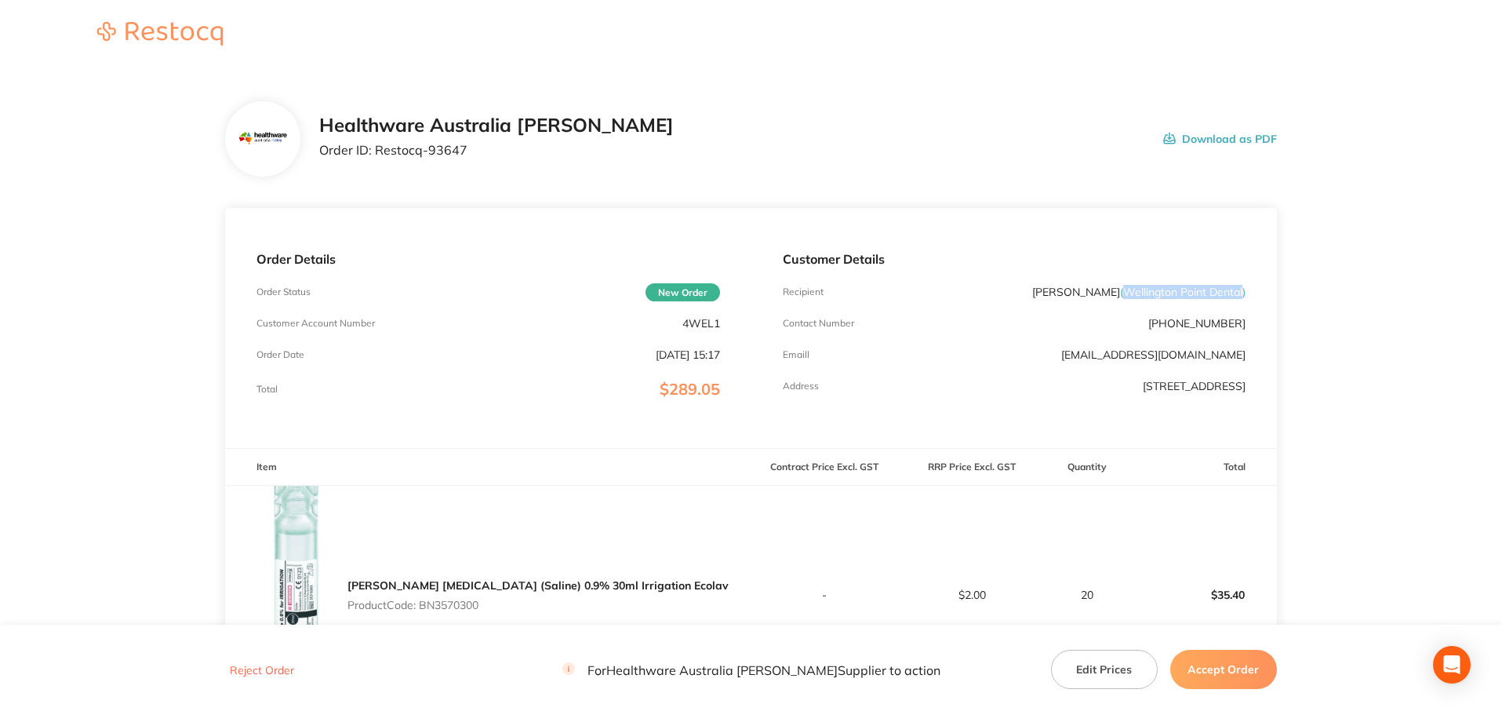
drag, startPoint x: 1126, startPoint y: 293, endPoint x: 1243, endPoint y: 290, distance: 117.7
click at [1243, 290] on span "( Wellington Point Dental )" at bounding box center [1183, 292] width 126 height 14
copy span "Wellington Point Dental"
drag, startPoint x: 469, startPoint y: 151, endPoint x: 377, endPoint y: 158, distance: 92.8
click at [377, 158] on div "Healthware Australia Ridley Order ID: Restocq- 93647" at bounding box center [496, 139] width 355 height 49
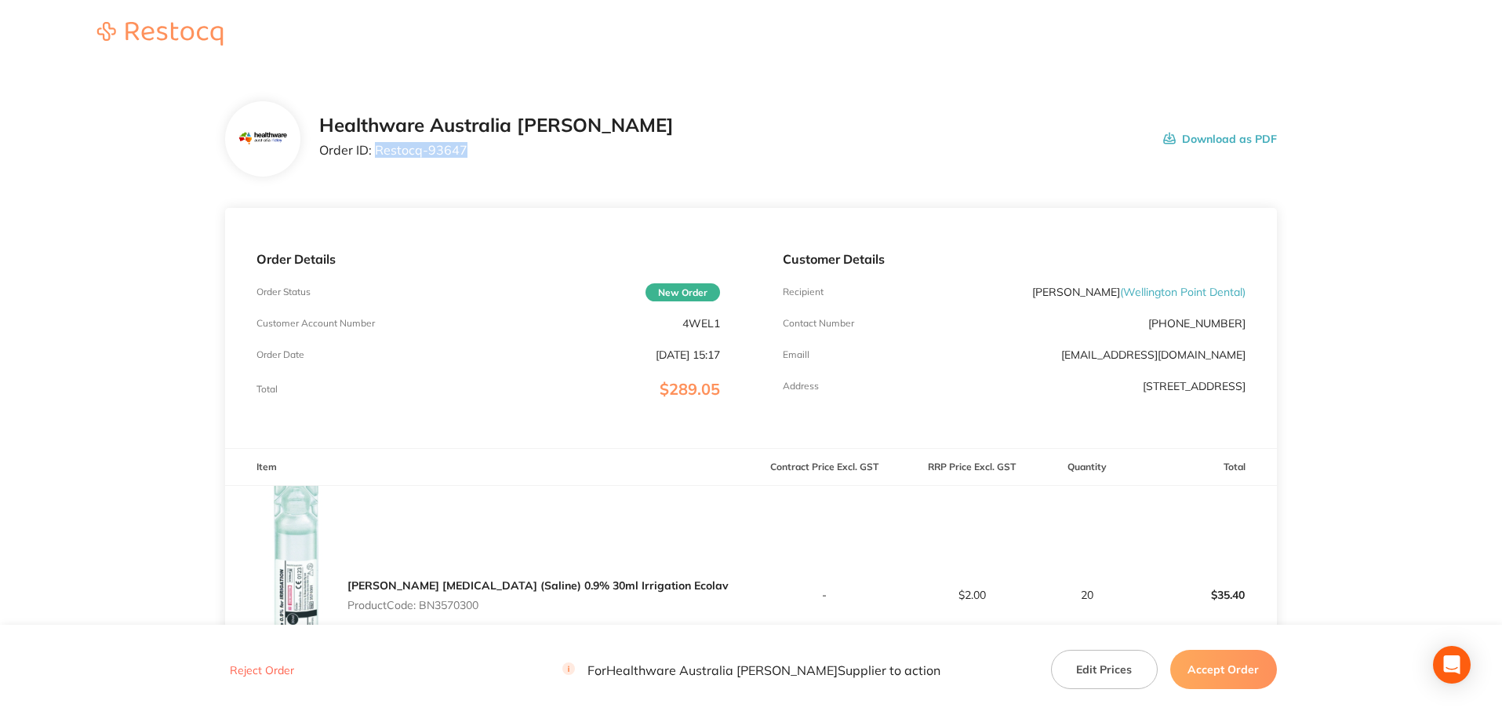
copy p "Restocq- 93647"
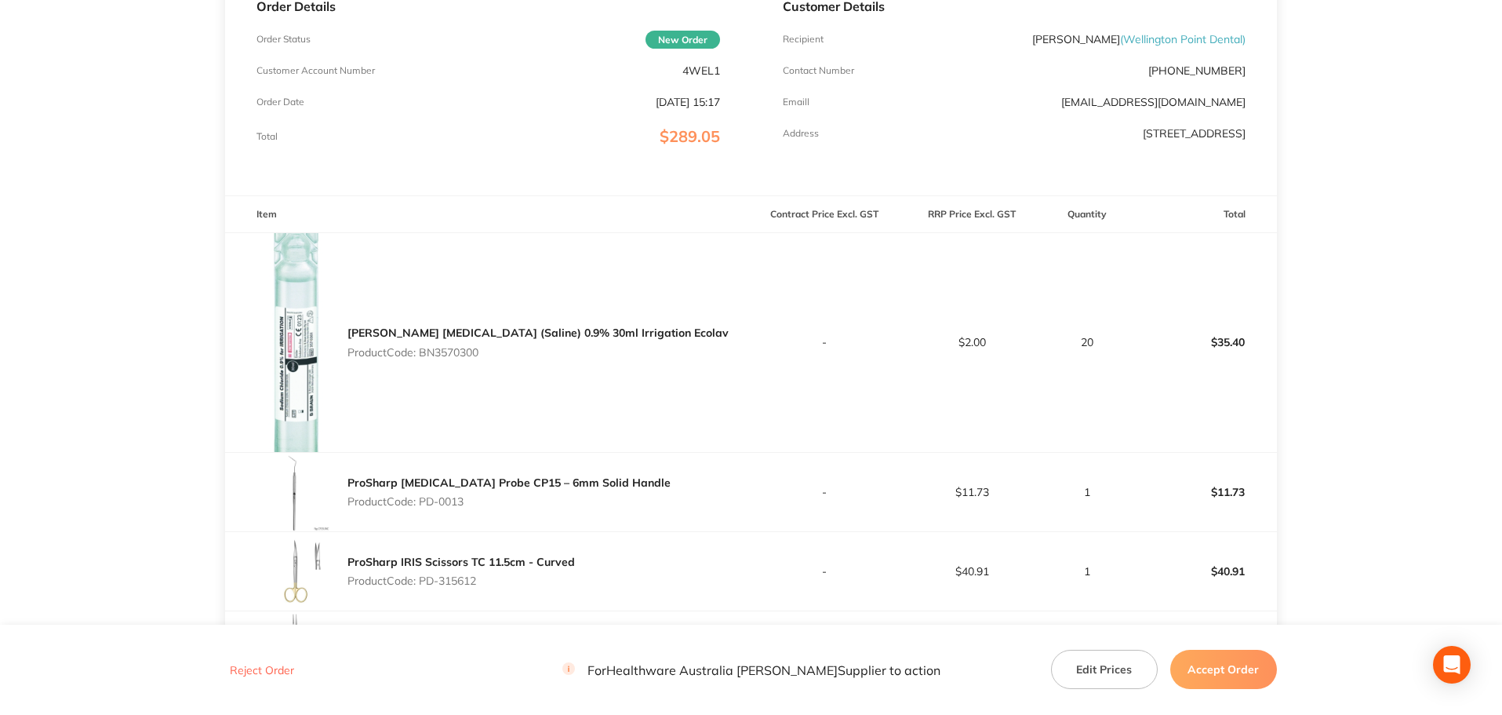
scroll to position [235, 0]
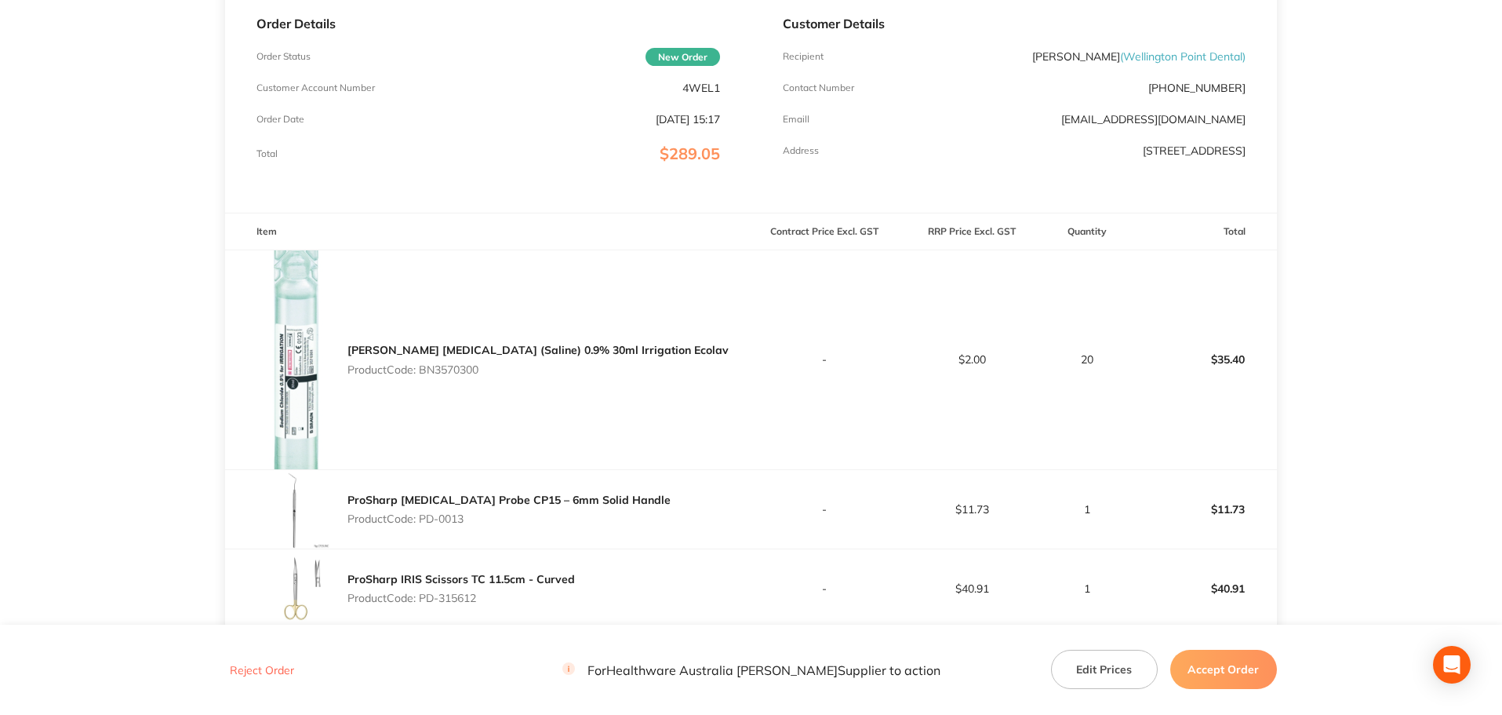
click at [443, 372] on p "Product Code: BN3570300" at bounding box center [538, 369] width 381 height 13
copy p "BN3570300"
drag, startPoint x: 471, startPoint y: 520, endPoint x: 424, endPoint y: 526, distance: 47.5
click at [424, 526] on div "ProSharp Periodontal Probe CP15 – 6mm Solid Handle Product Code: PD-0013" at bounding box center [509, 509] width 323 height 44
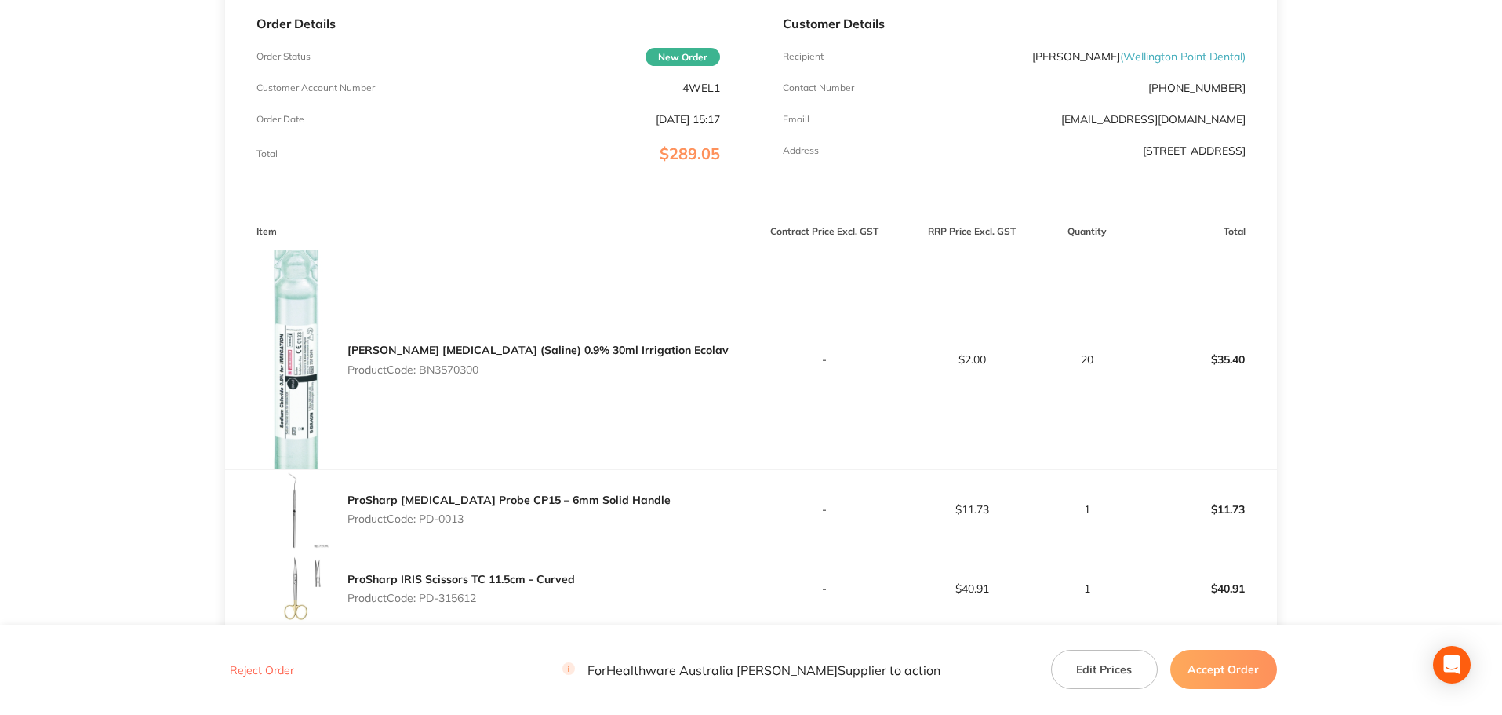
copy p "PD-0013"
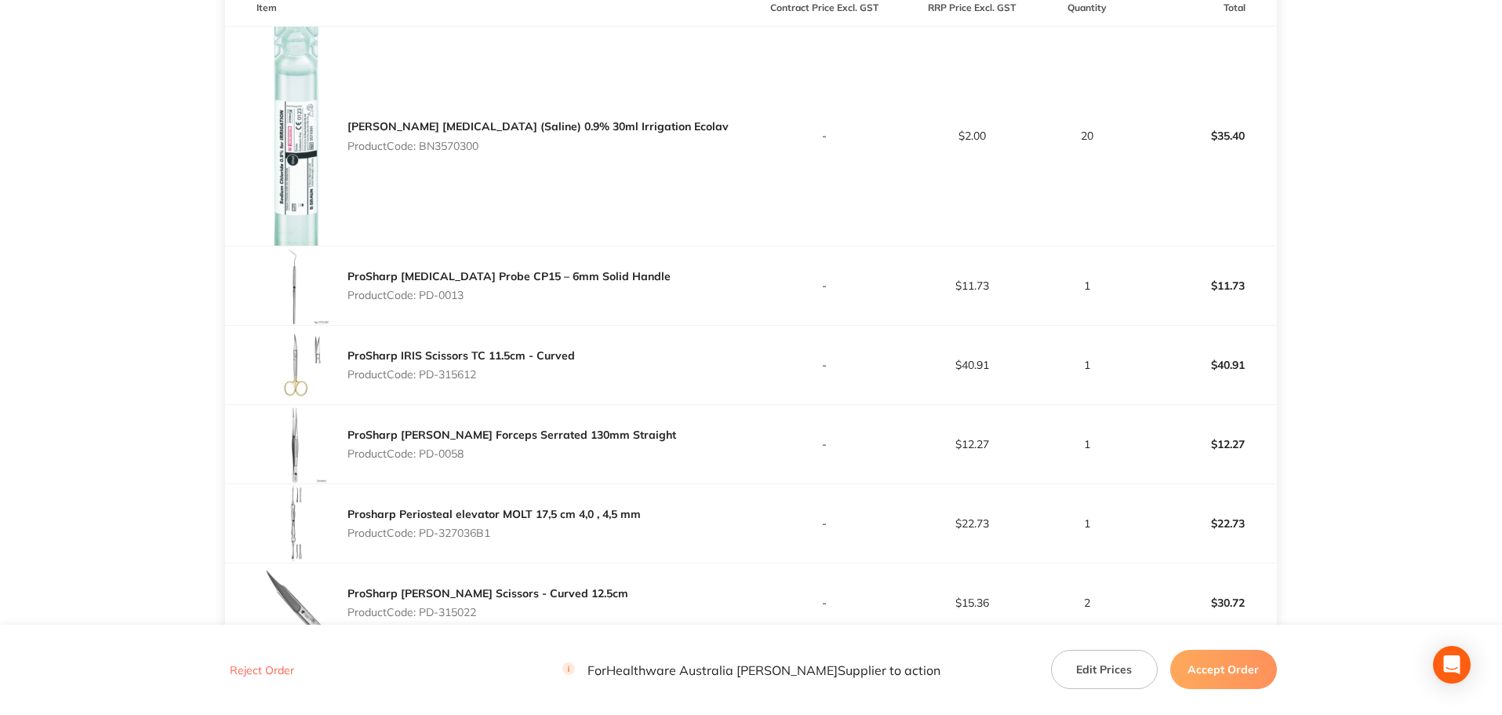
scroll to position [471, 0]
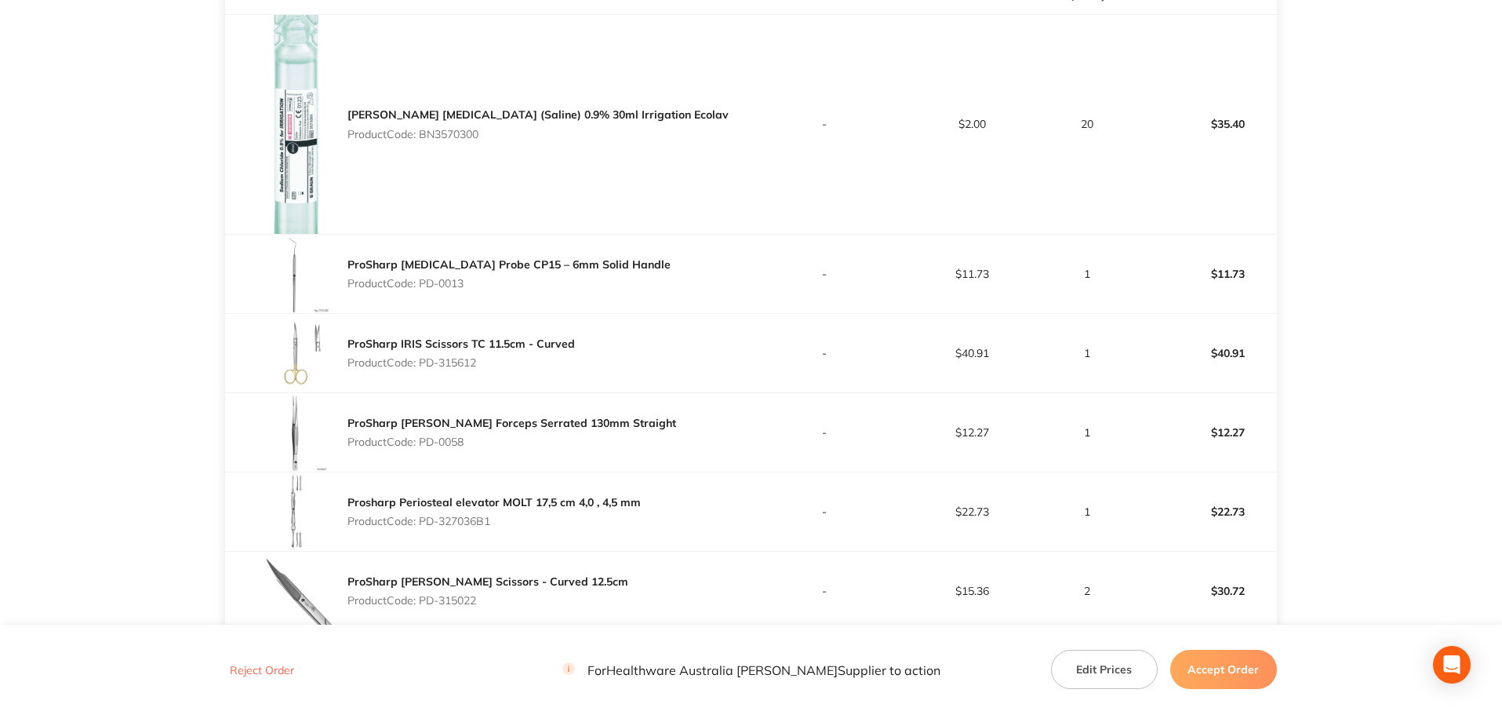
drag, startPoint x: 480, startPoint y: 368, endPoint x: 423, endPoint y: 372, distance: 57.4
click at [423, 372] on div "ProSharp IRIS Scissors TC 11.5cm - Curved Product Code: PD-315612" at bounding box center [462, 353] width 228 height 44
copy p "PD-315612"
drag, startPoint x: 468, startPoint y: 444, endPoint x: 419, endPoint y: 444, distance: 49.4
click at [419, 444] on p "Product Code: PD-0058" at bounding box center [512, 441] width 329 height 13
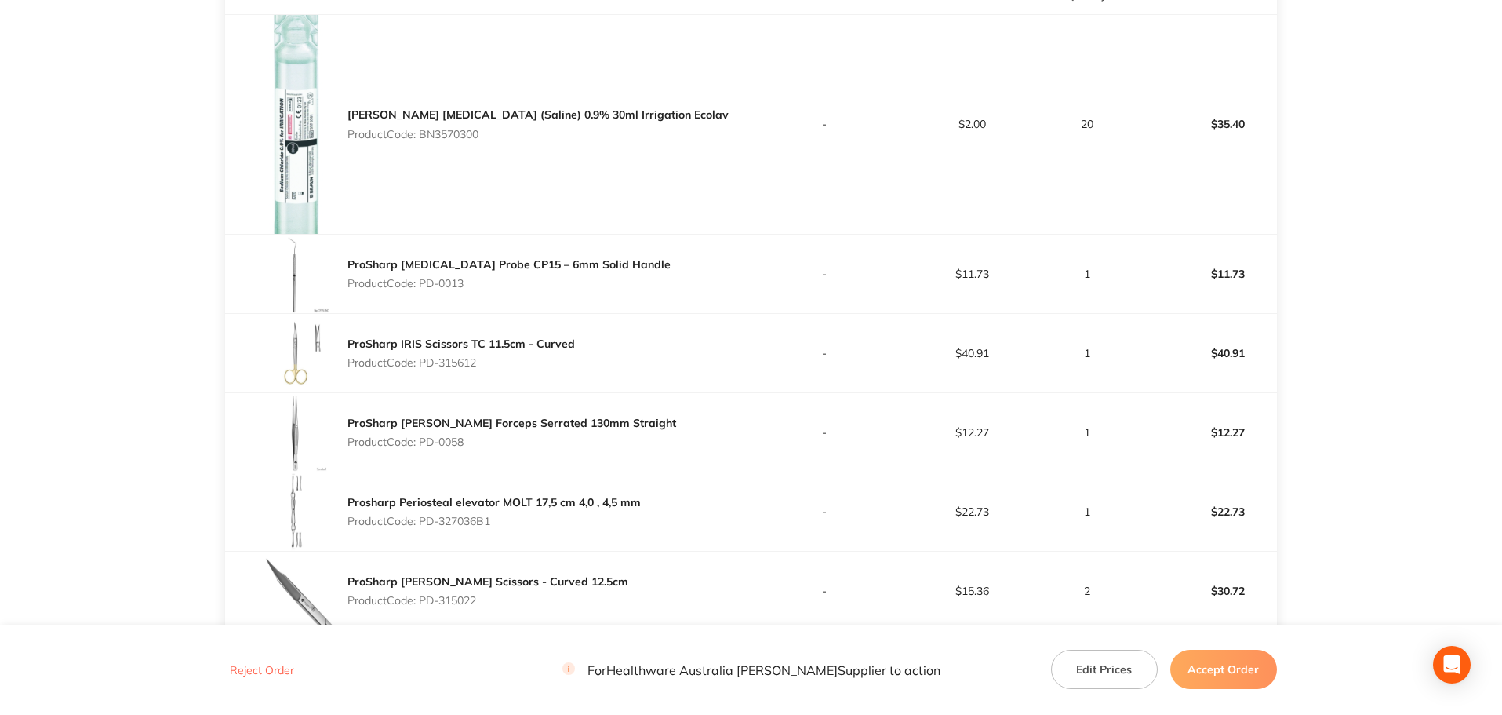
copy p "PD-0058"
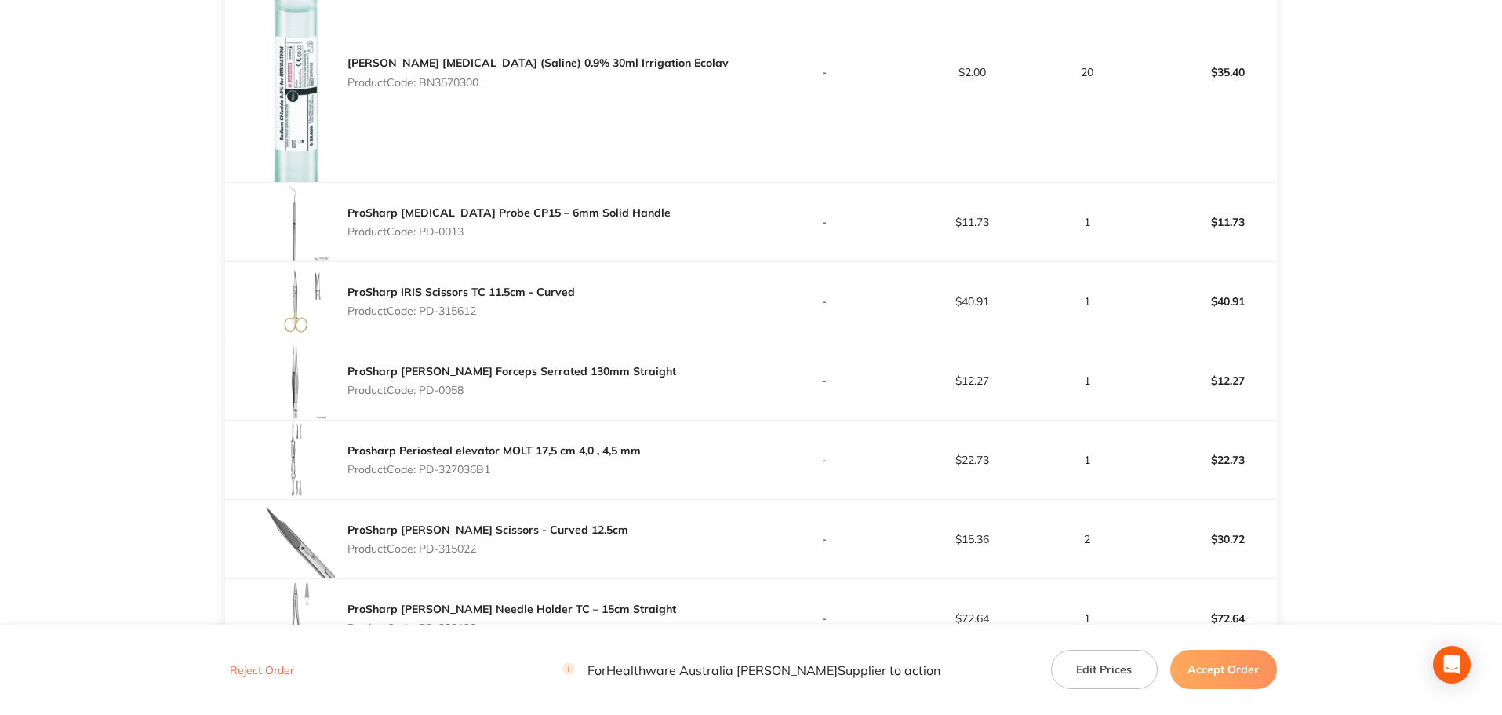
scroll to position [549, 0]
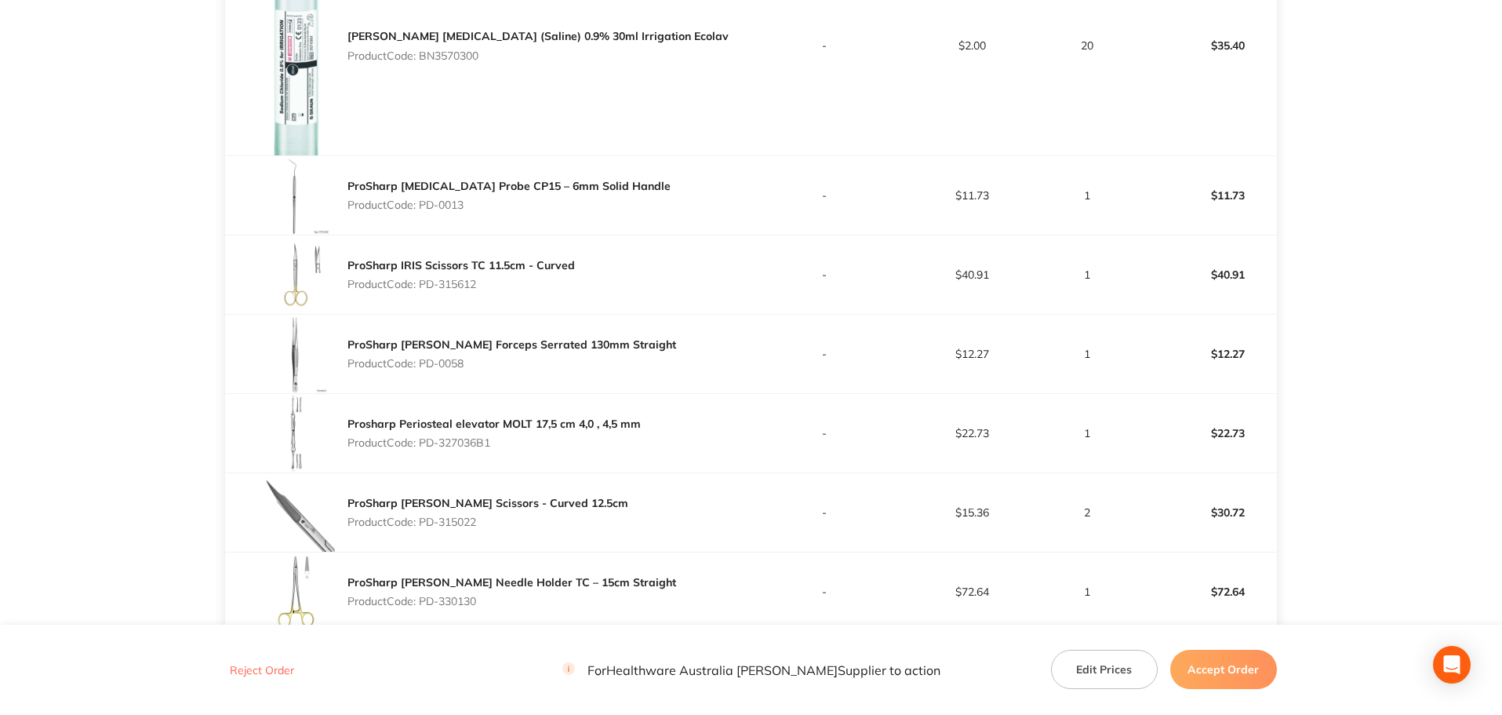
drag, startPoint x: 509, startPoint y: 443, endPoint x: 424, endPoint y: 446, distance: 85.6
click at [424, 446] on p "Product Code: PD-327036B1" at bounding box center [494, 442] width 293 height 13
copy p "PD-327036B1"
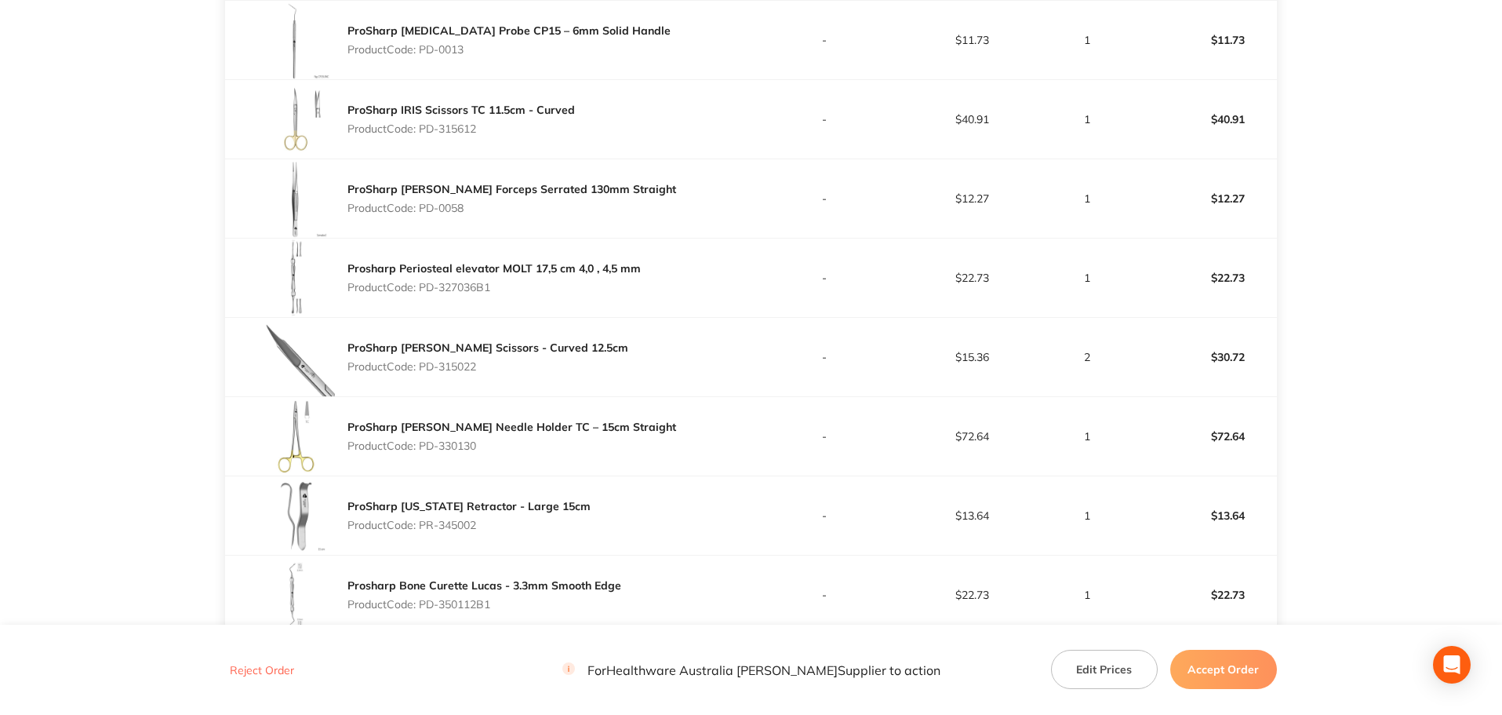
scroll to position [706, 0]
drag, startPoint x: 493, startPoint y: 367, endPoint x: 423, endPoint y: 372, distance: 70.8
click at [423, 372] on div "ProSharp Goldman-Fox Scissors - Curved 12.5cm Product Code: PD-315022" at bounding box center [488, 355] width 281 height 44
copy p "PD-315022"
drag, startPoint x: 479, startPoint y: 448, endPoint x: 424, endPoint y: 450, distance: 54.2
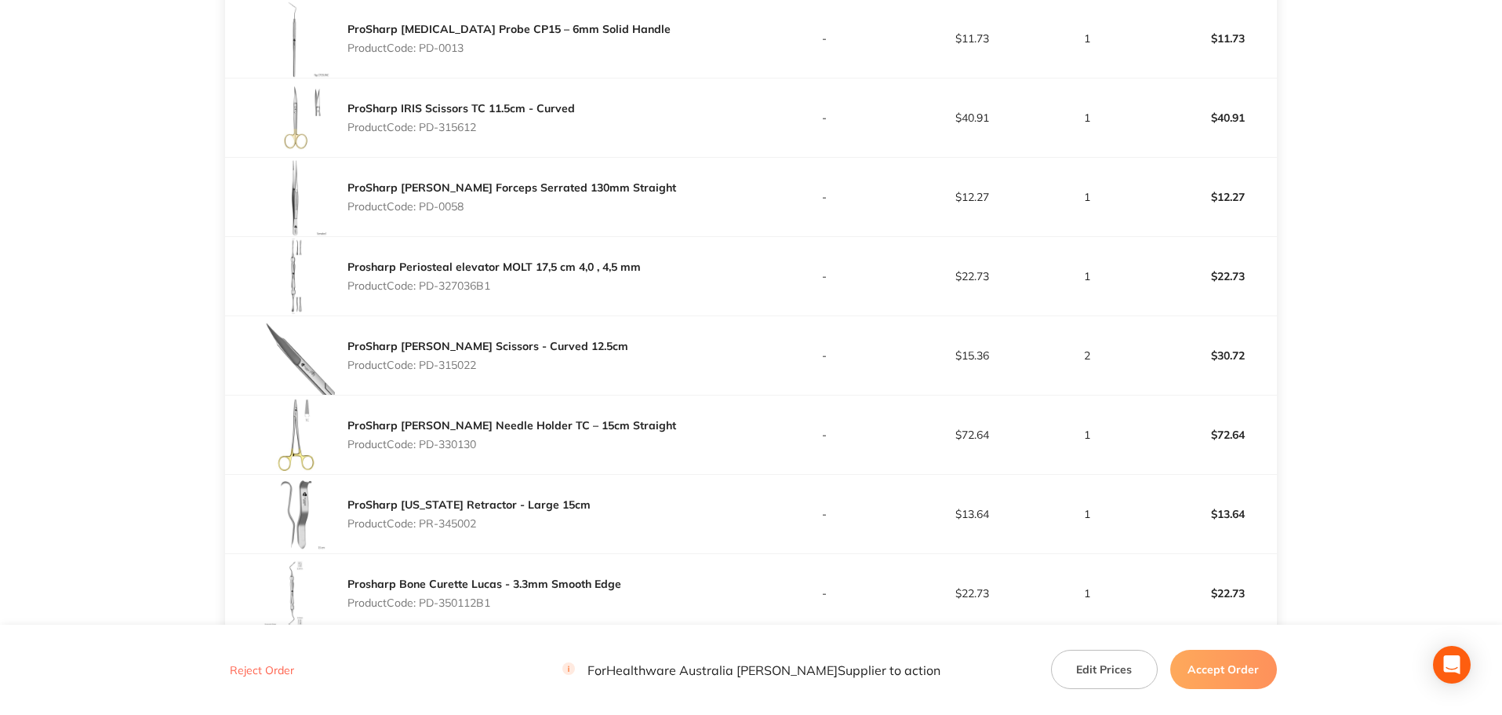
click at [424, 450] on p "Product Code: PD-330130" at bounding box center [512, 444] width 329 height 13
copy p "PD-330130"
drag, startPoint x: 482, startPoint y: 526, endPoint x: 424, endPoint y: 528, distance: 58.1
click at [424, 528] on p "Product Code: PR-345002" at bounding box center [469, 523] width 243 height 13
copy p "PR-345002"
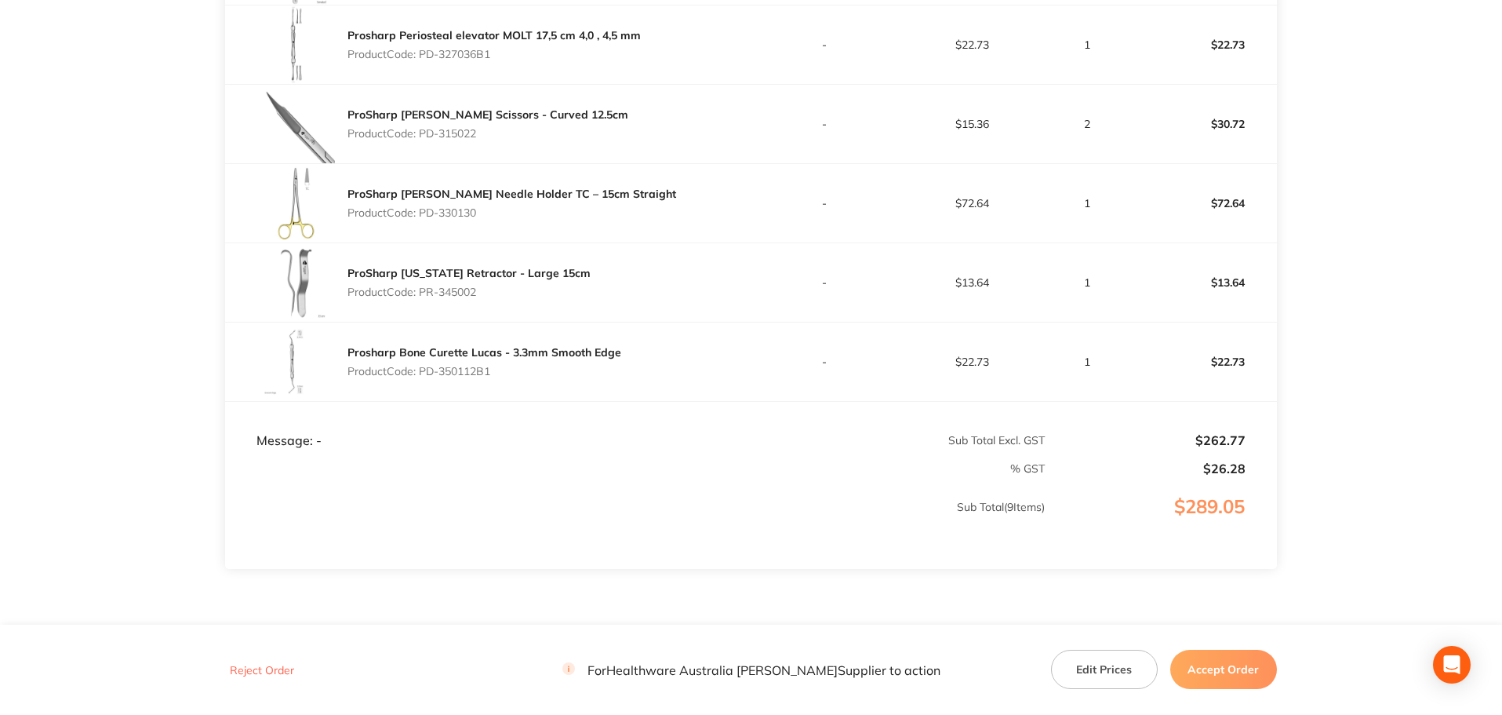
scroll to position [941, 0]
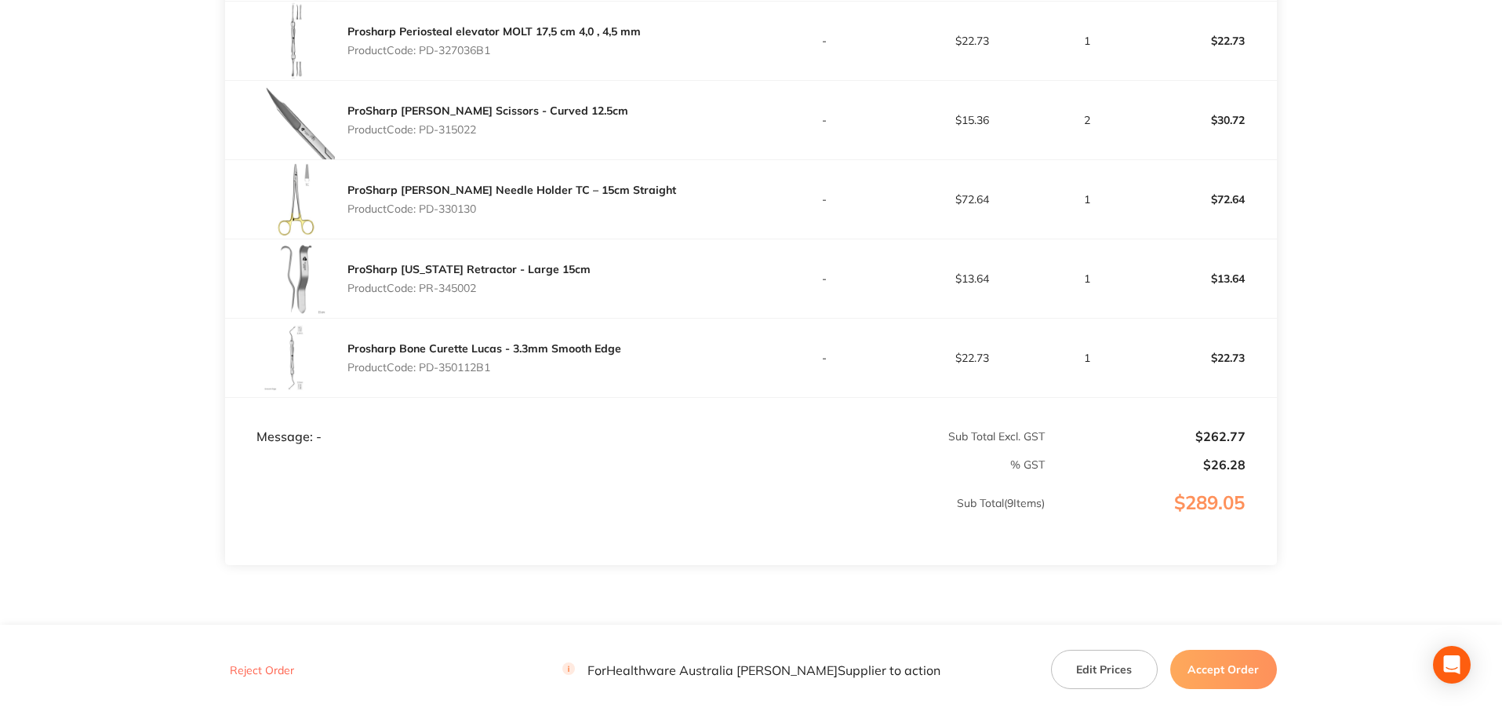
drag, startPoint x: 504, startPoint y: 372, endPoint x: 421, endPoint y: 384, distance: 83.2
click at [421, 384] on div "Prosharp Bone Curette Lucas - 3.3mm Smooth Edge Product Code: PD-350112B1" at bounding box center [488, 358] width 526 height 78
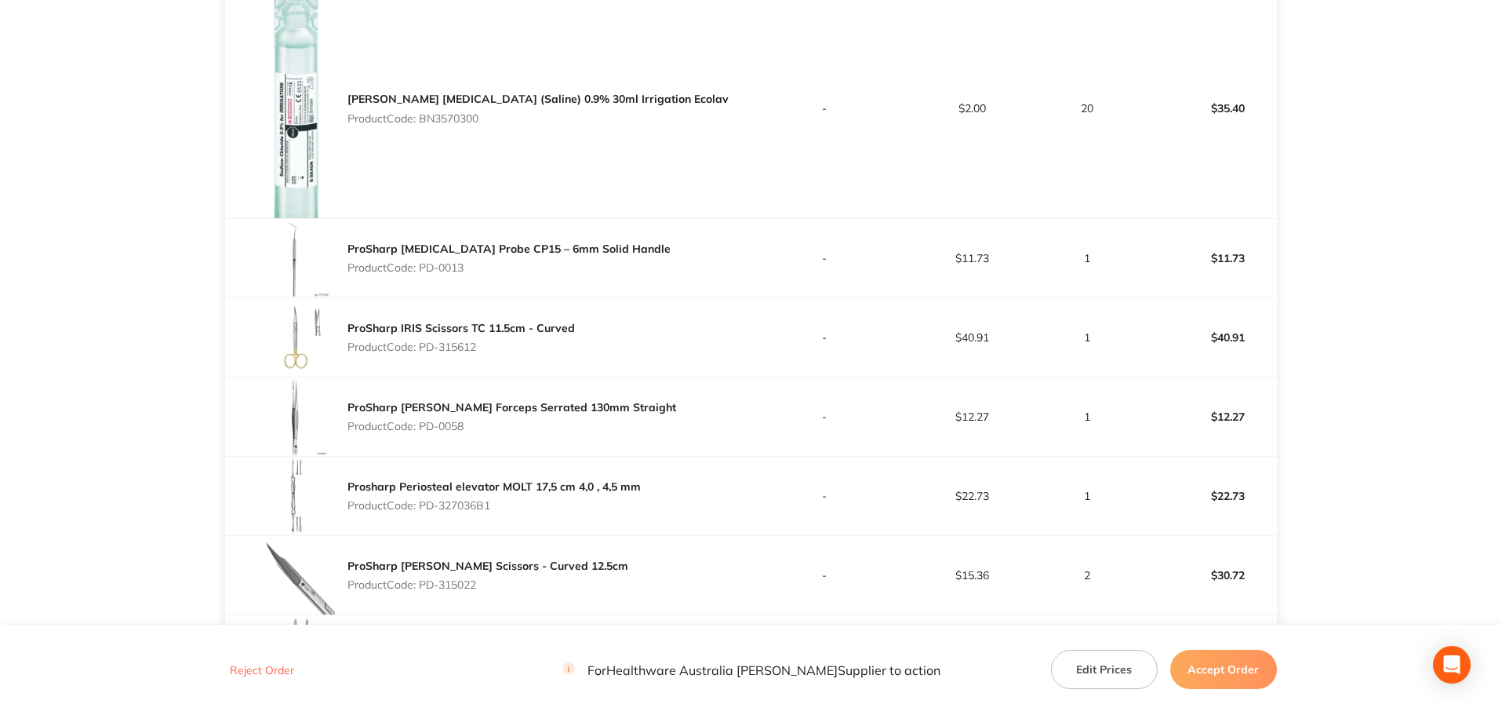
scroll to position [458, 0]
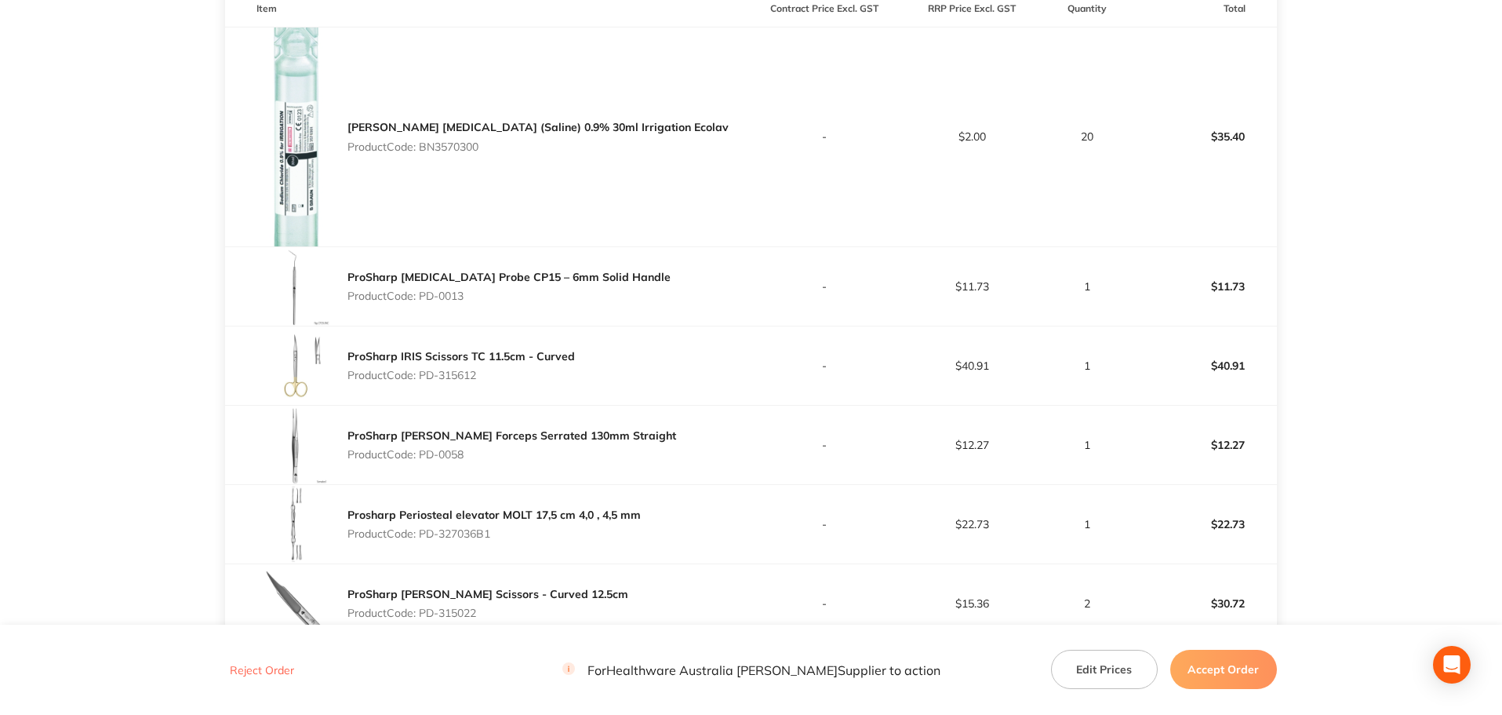
click at [1219, 670] on button "Accept Order" at bounding box center [1223, 669] width 107 height 39
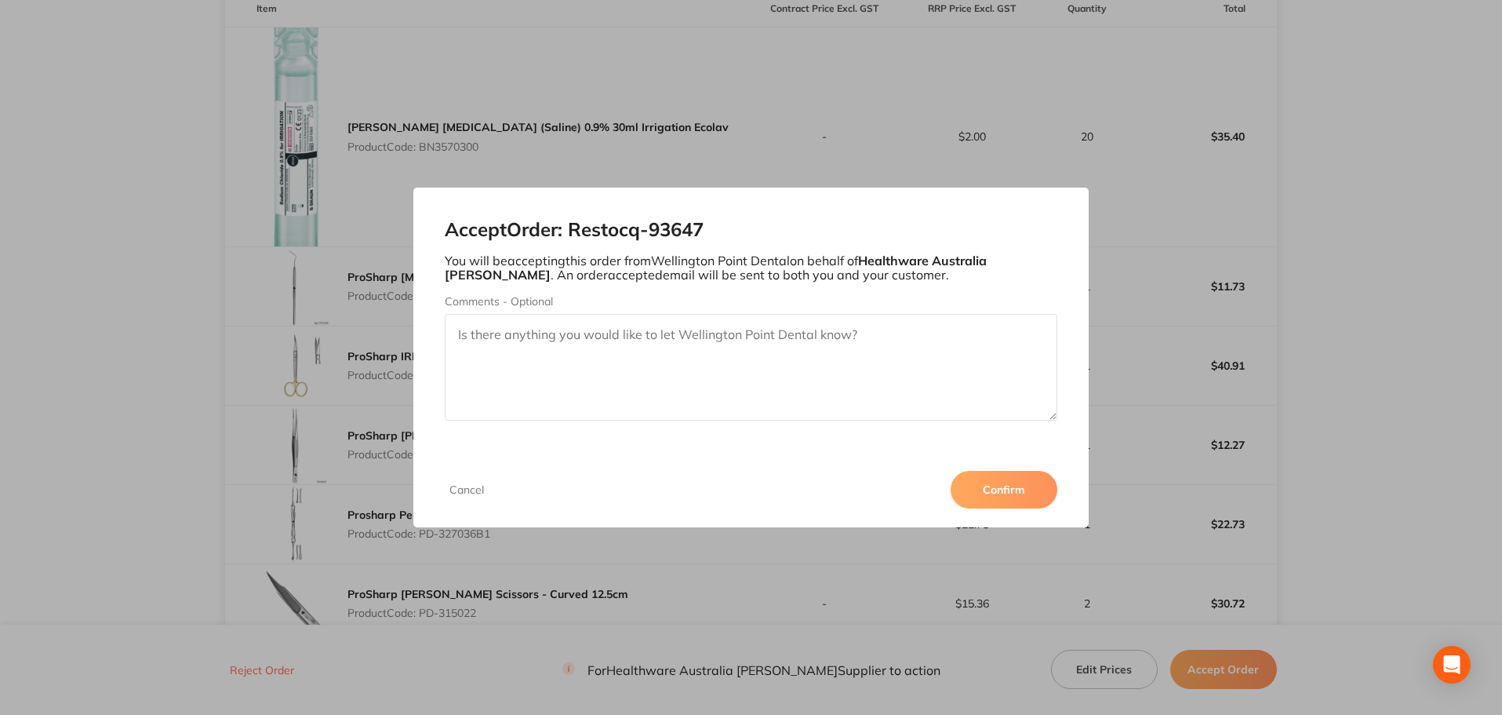
click at [1041, 491] on button "Confirm" at bounding box center [1004, 490] width 107 height 38
